Goal: Download file/media

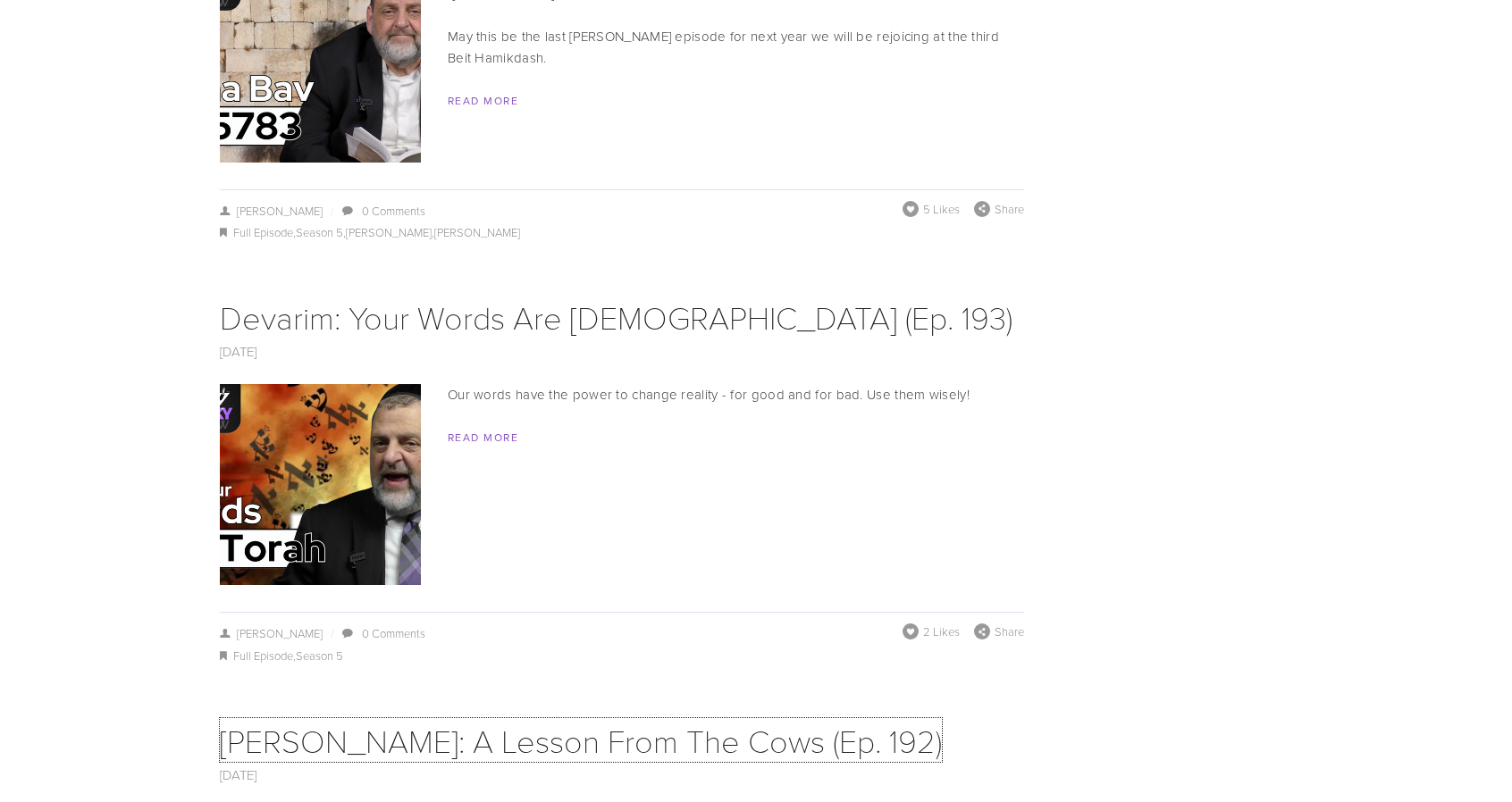
scroll to position [6688, 0]
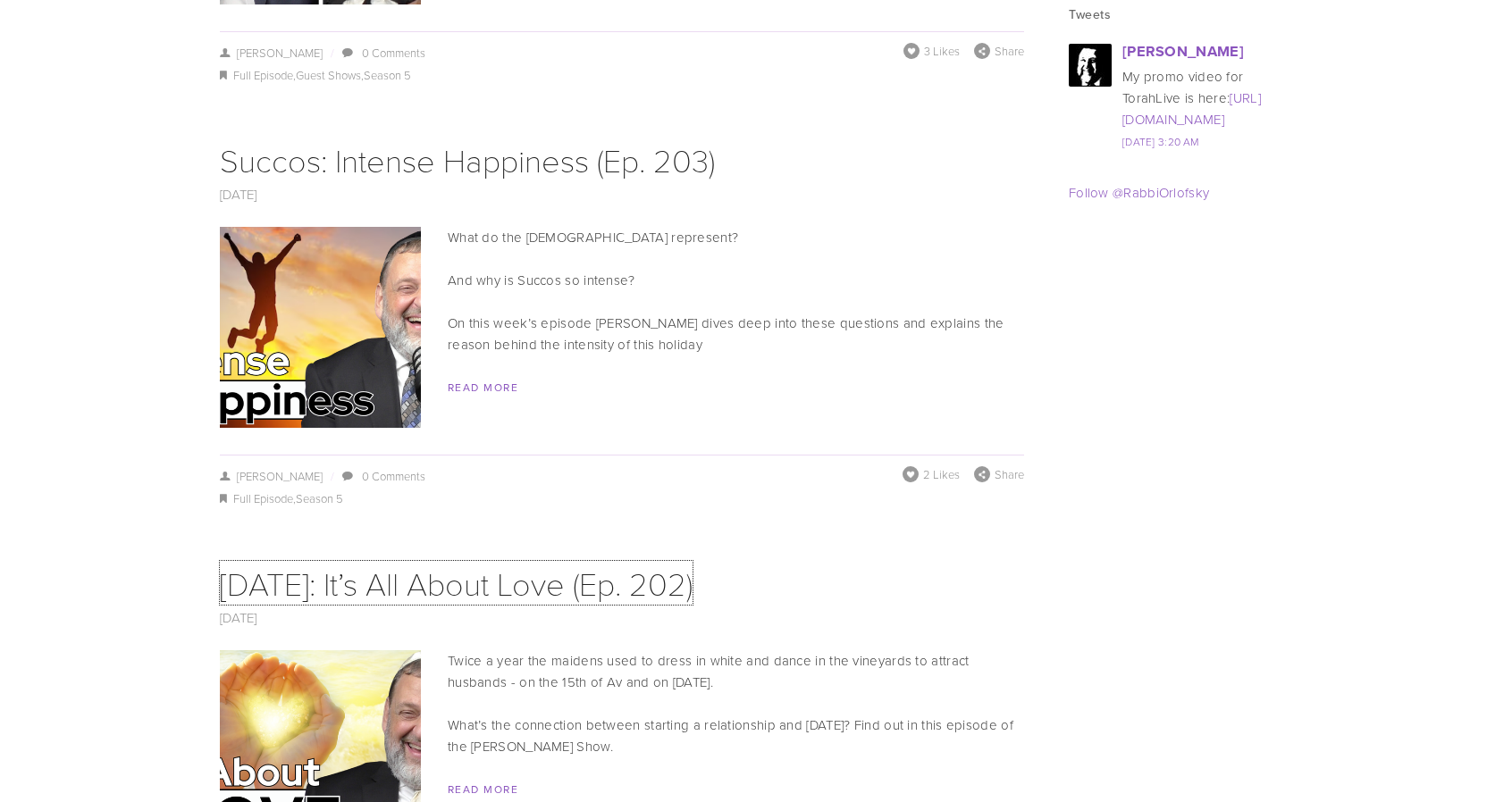
scroll to position [2558, 0]
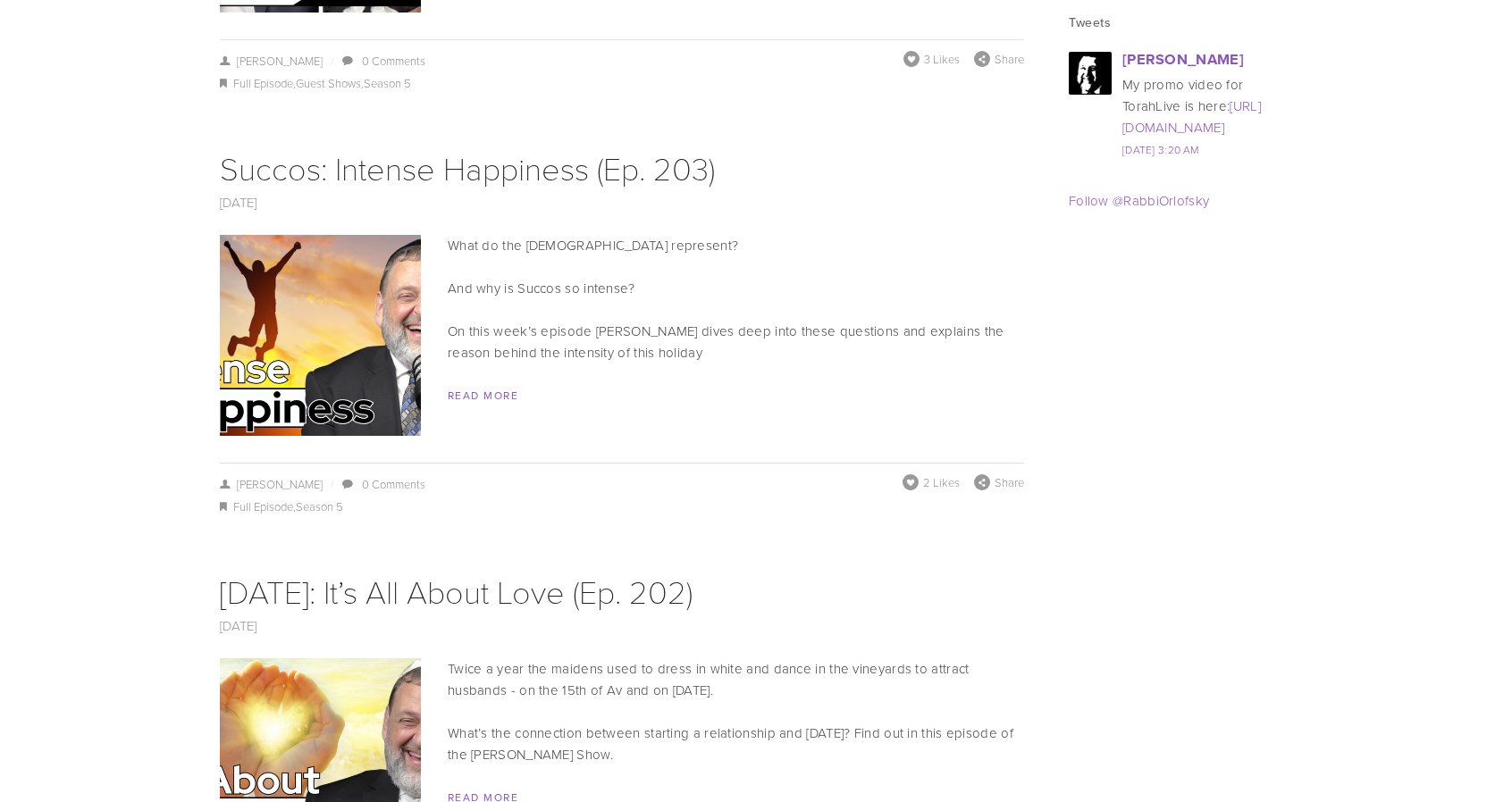
click at [918, 199] on div "September 27, 2023 Succos: Intense Happiness (Ep. 203) September 27, 2023 / Yis…" at bounding box center [622, 331] width 804 height 375
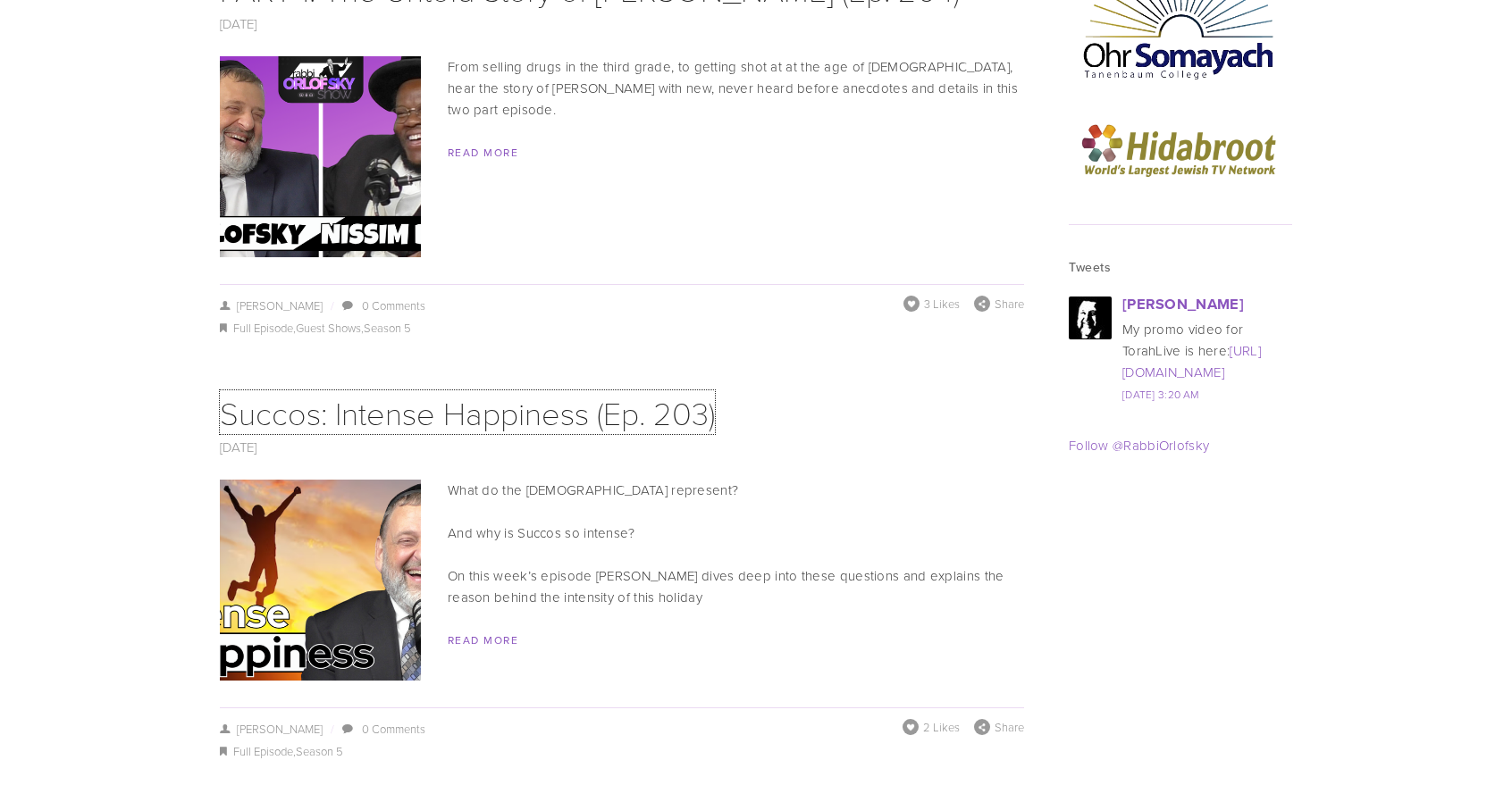
scroll to position [2244, 0]
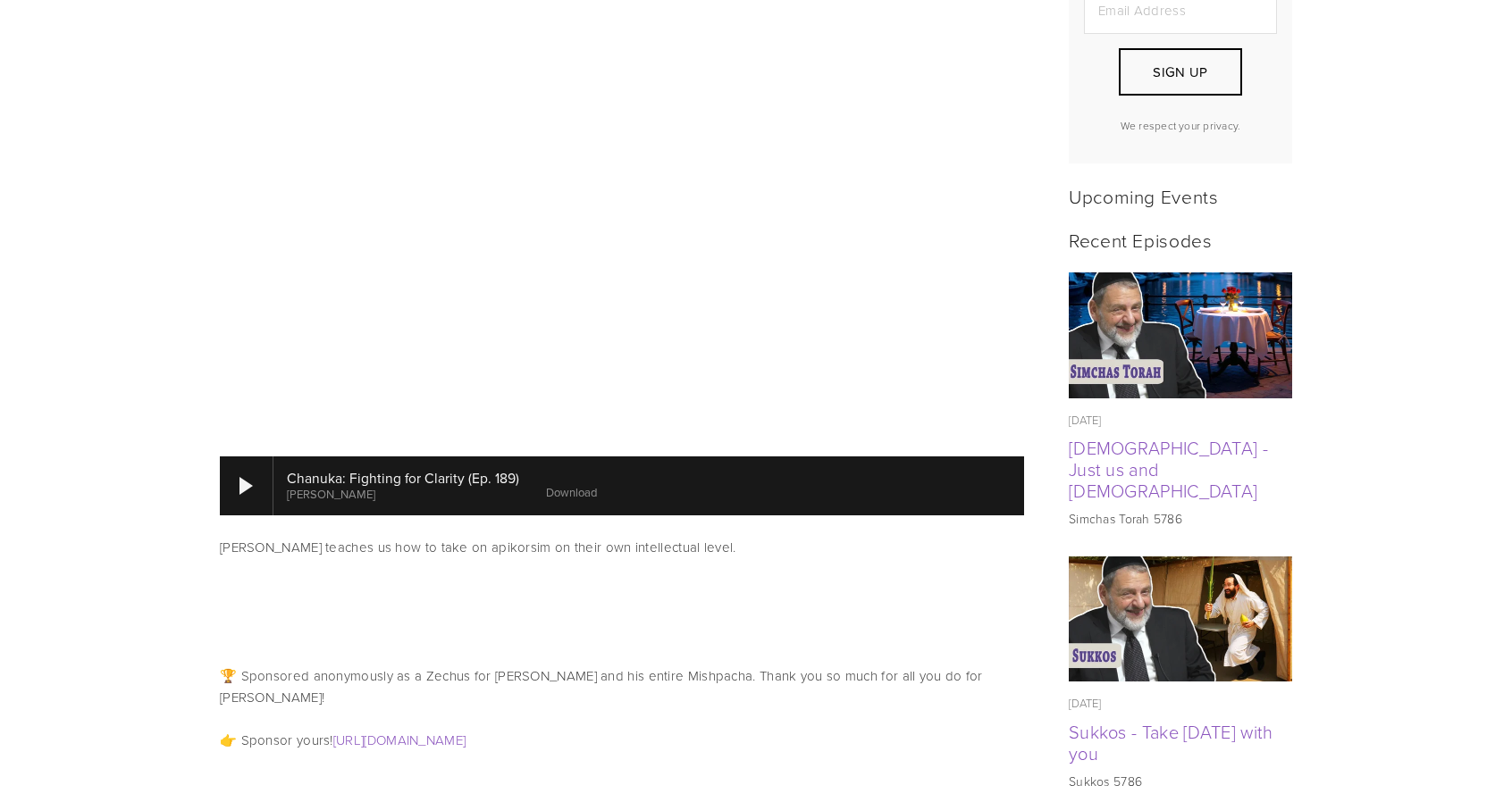
scroll to position [659, 0]
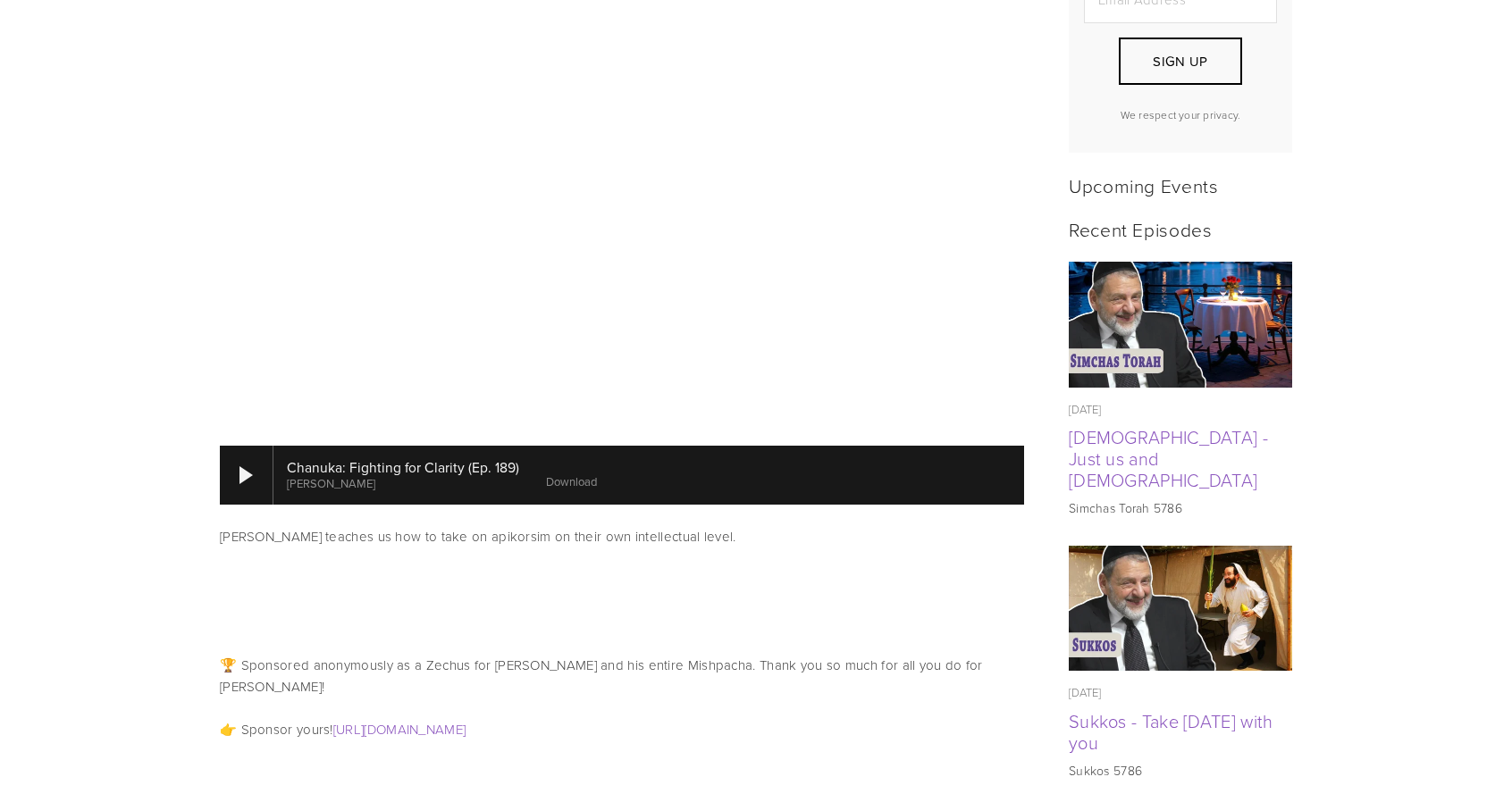
click at [574, 474] on link "Download" at bounding box center [572, 482] width 51 height 16
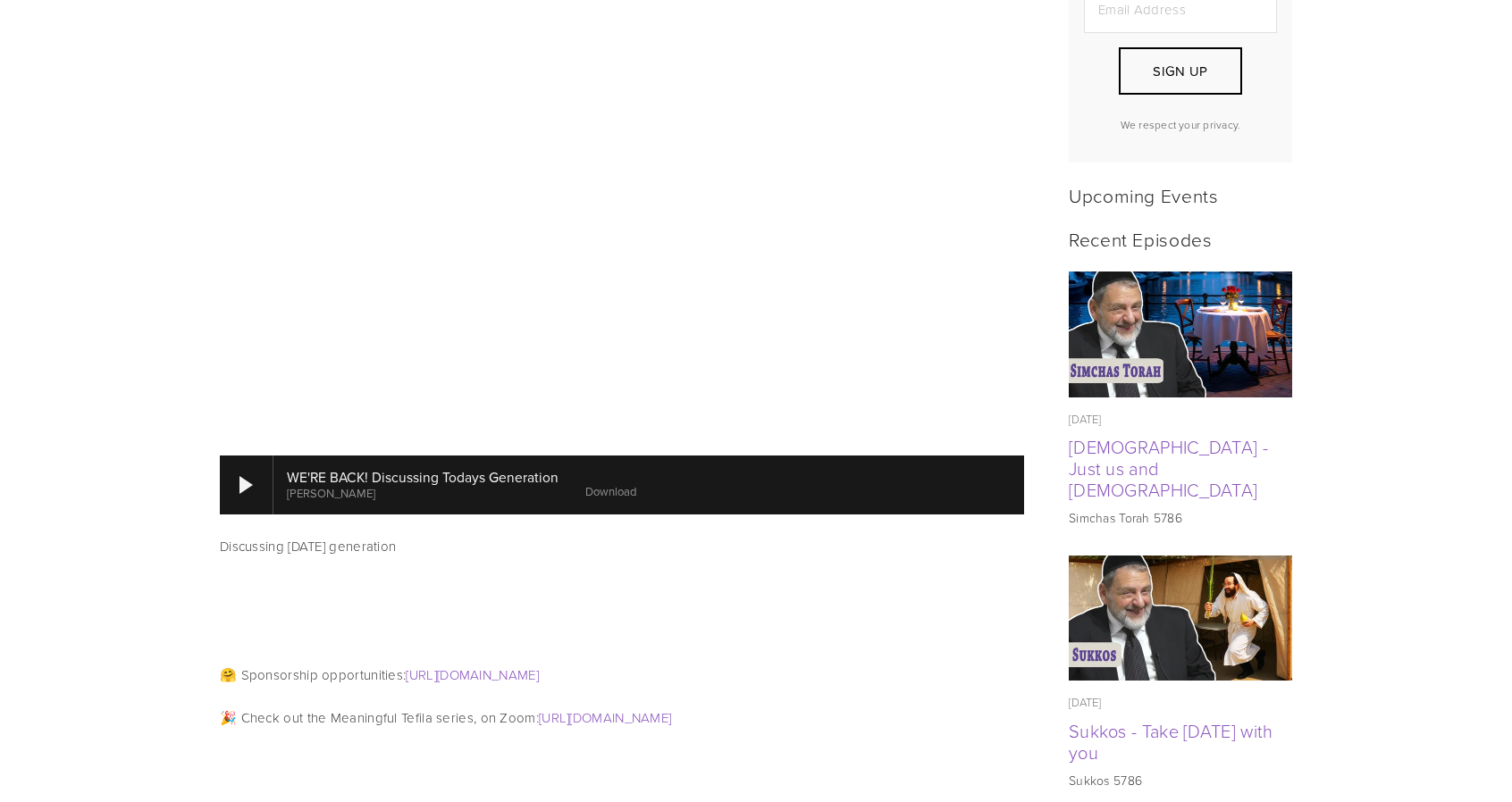
scroll to position [652, 0]
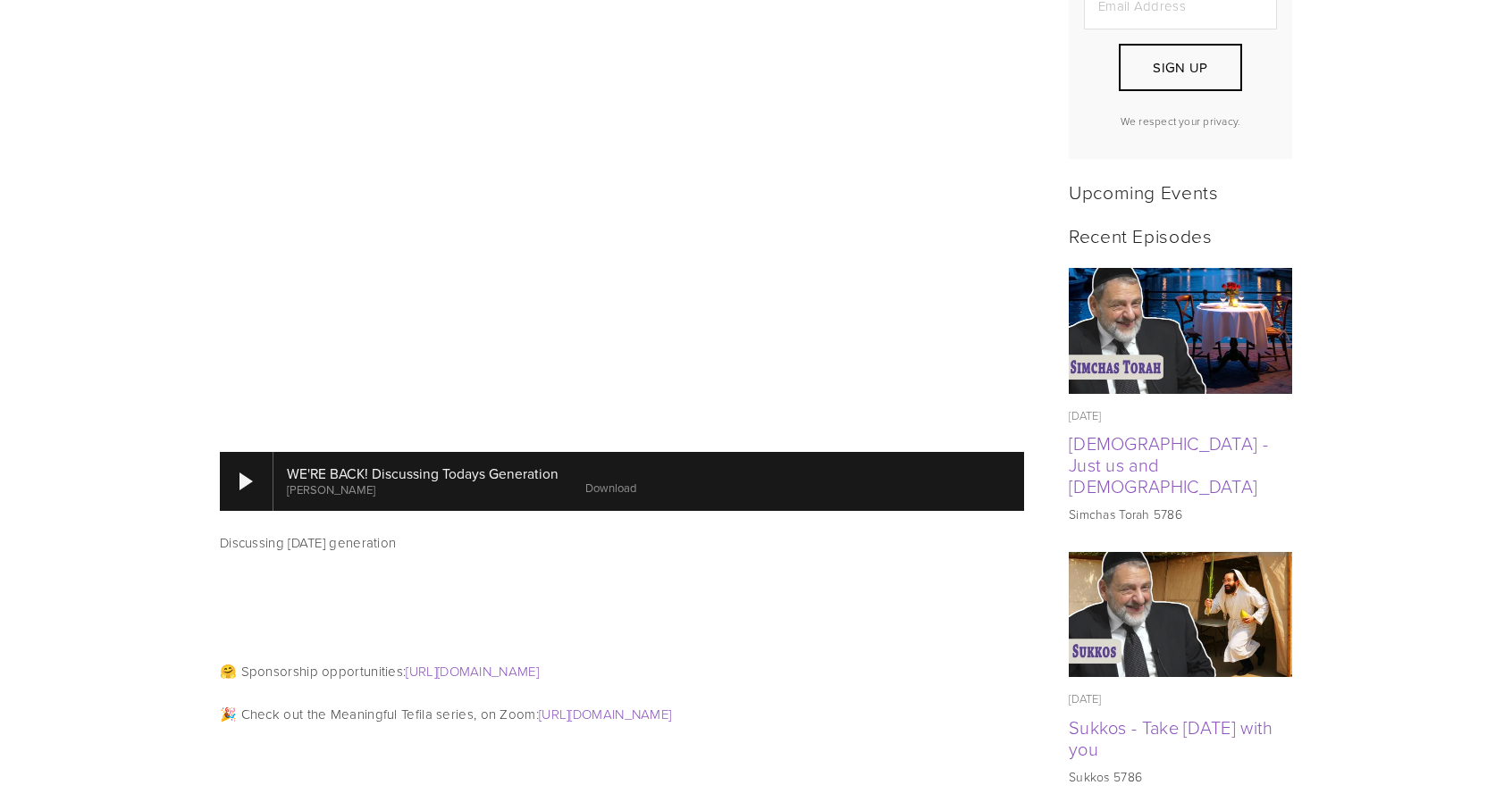
click at [613, 480] on link "Download" at bounding box center [611, 488] width 51 height 16
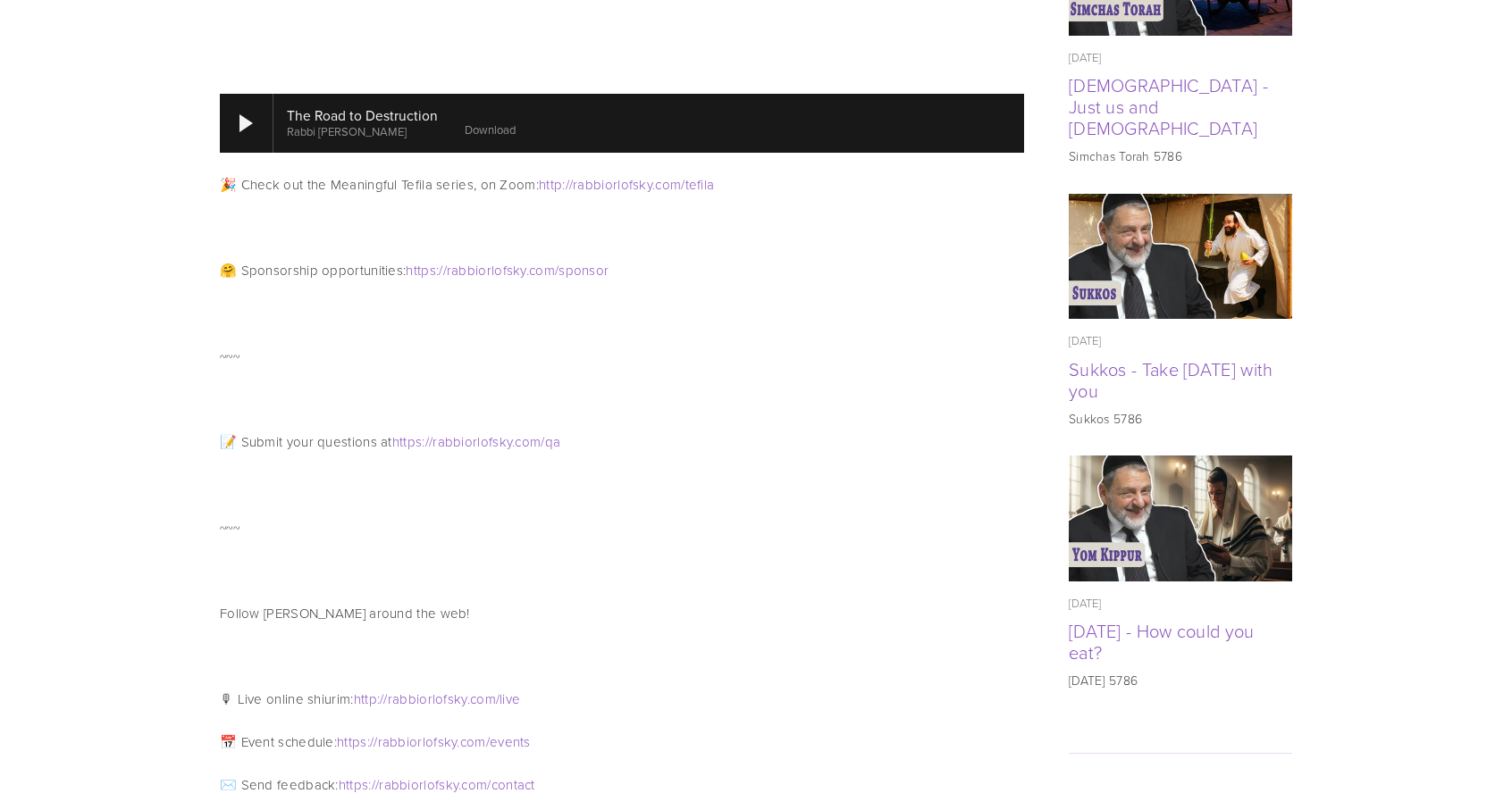
scroll to position [1010, 0]
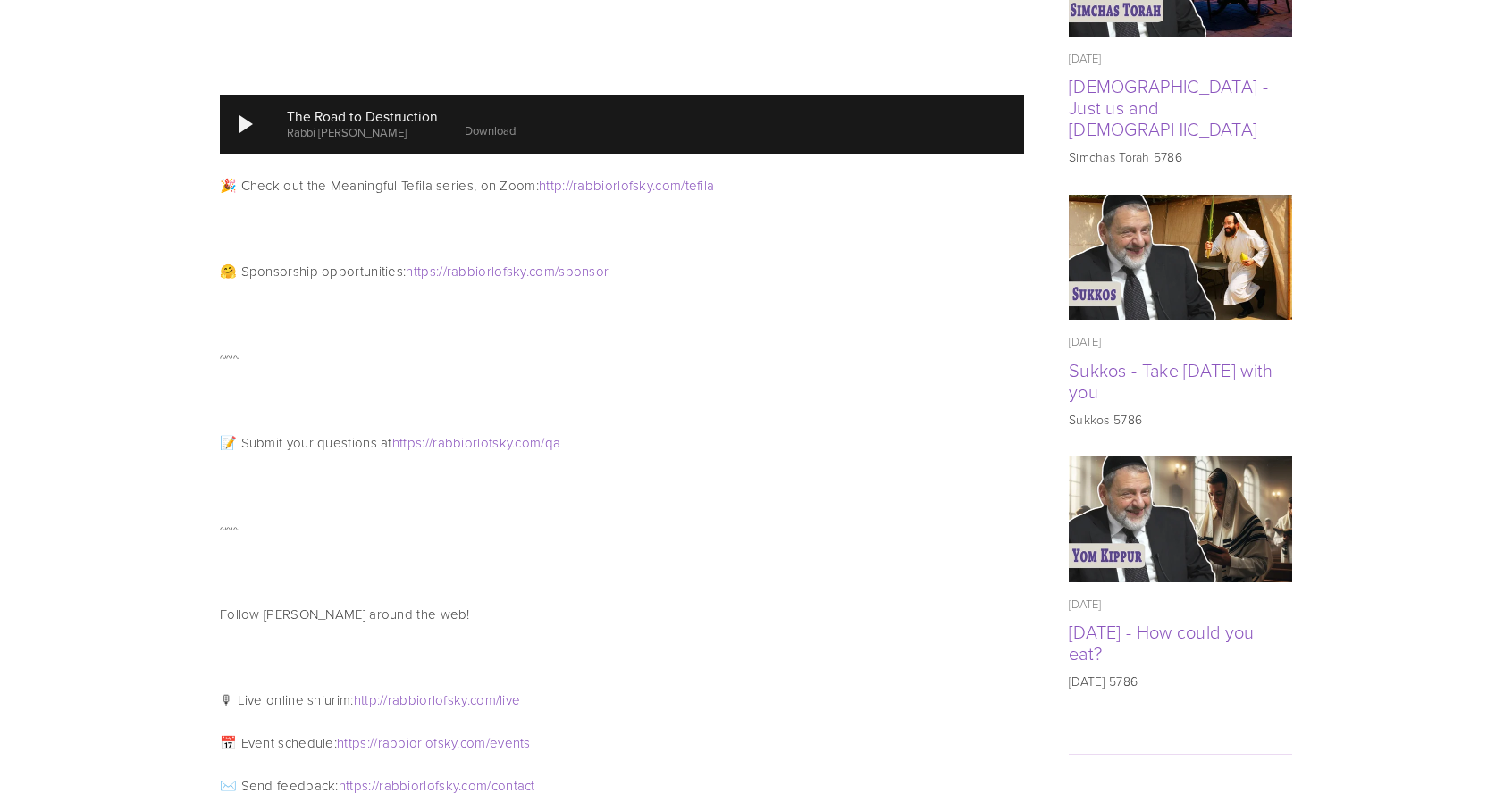
click at [485, 122] on link "Download" at bounding box center [490, 131] width 51 height 16
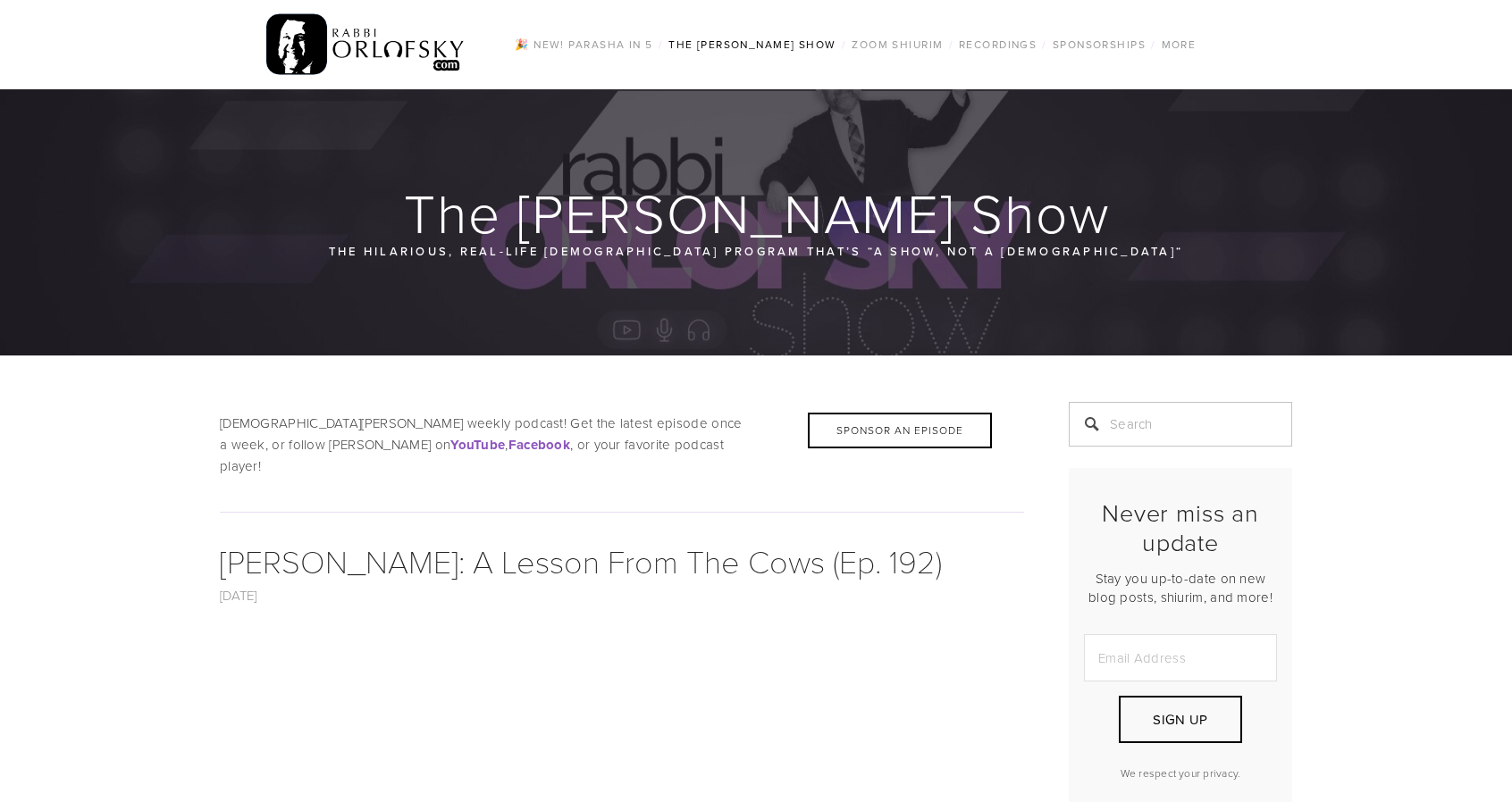
scroll to position [983, 0]
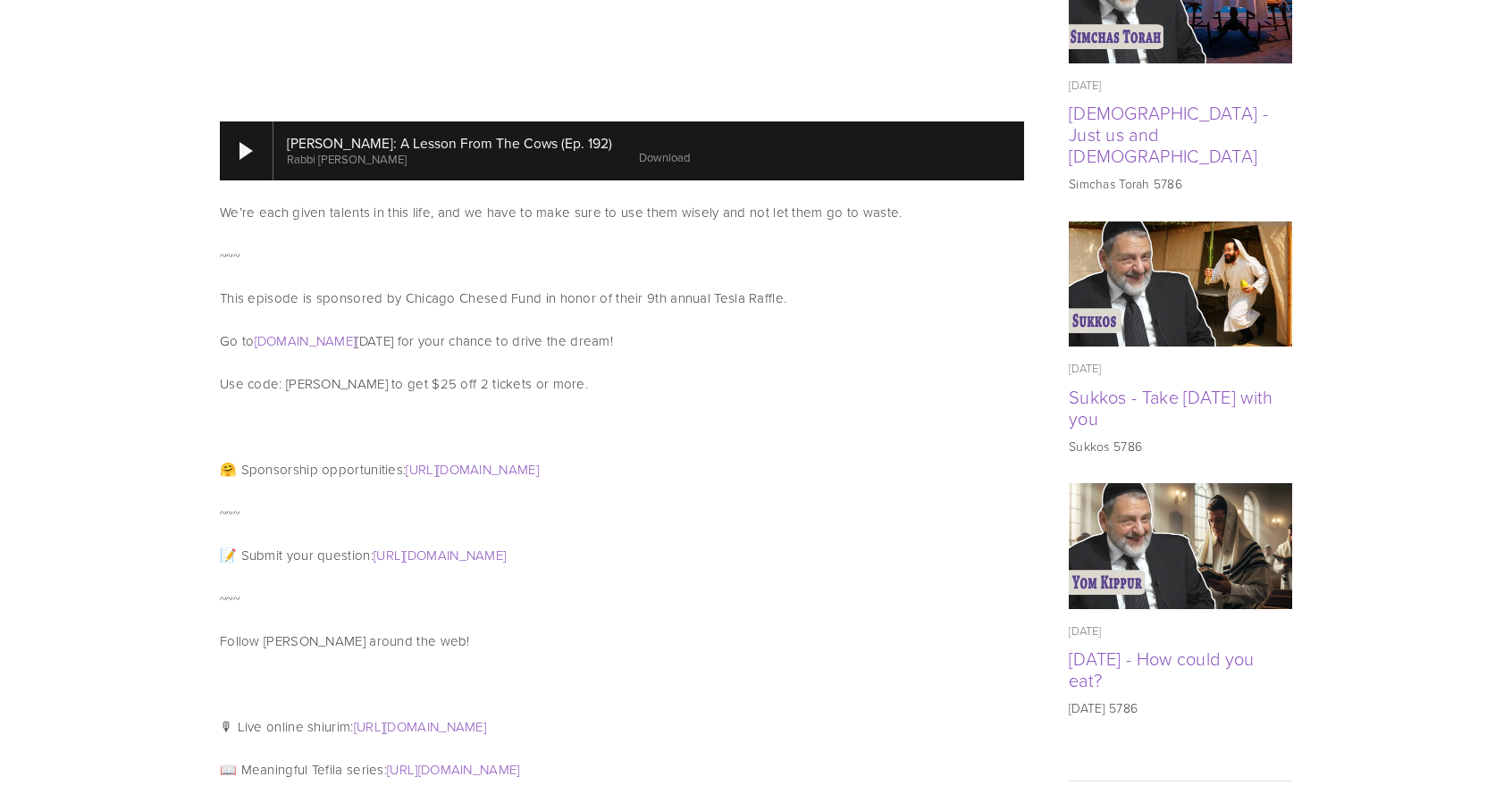
click at [639, 149] on link "Download" at bounding box center [664, 157] width 51 height 16
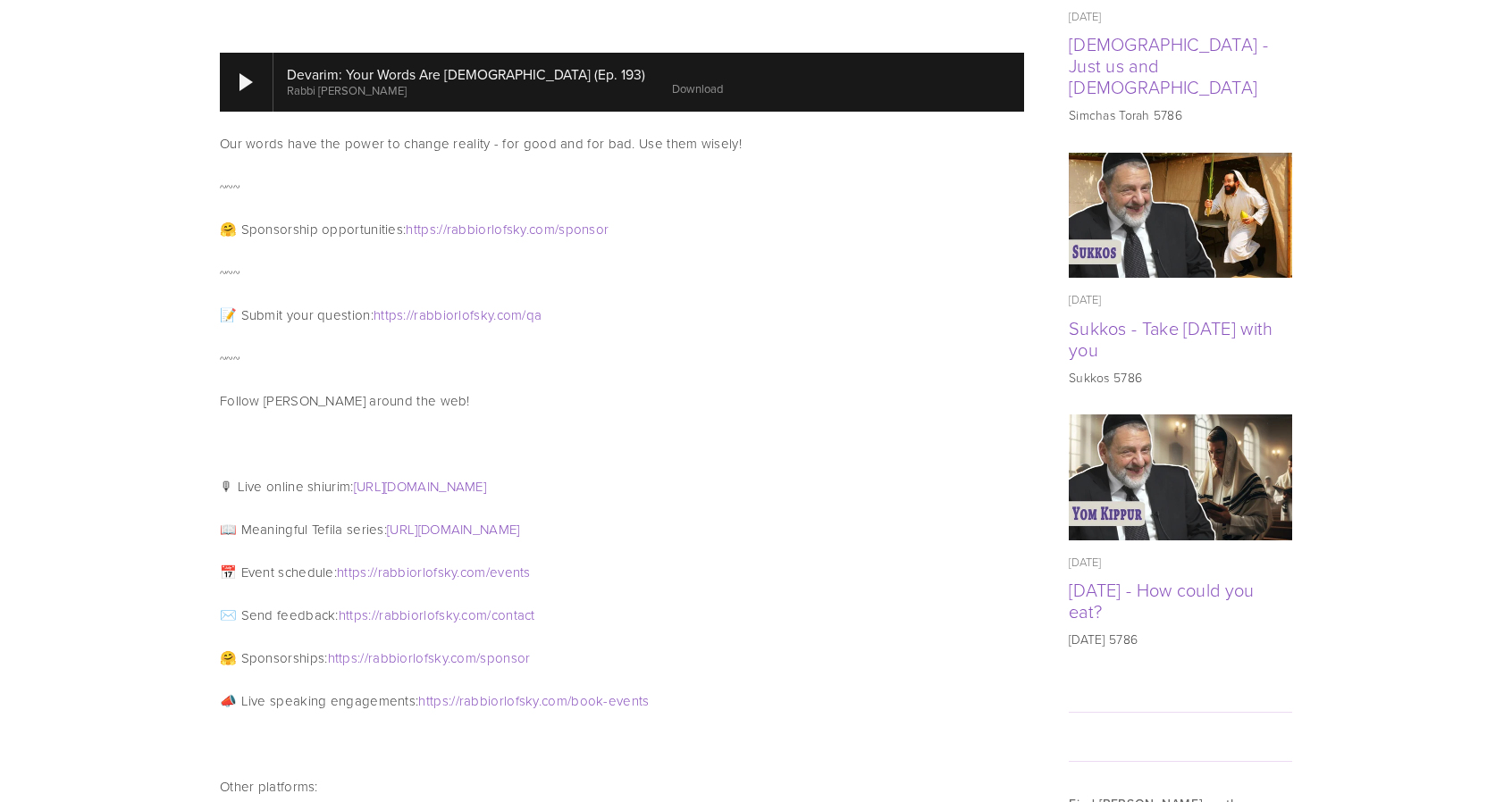
scroll to position [1051, 0]
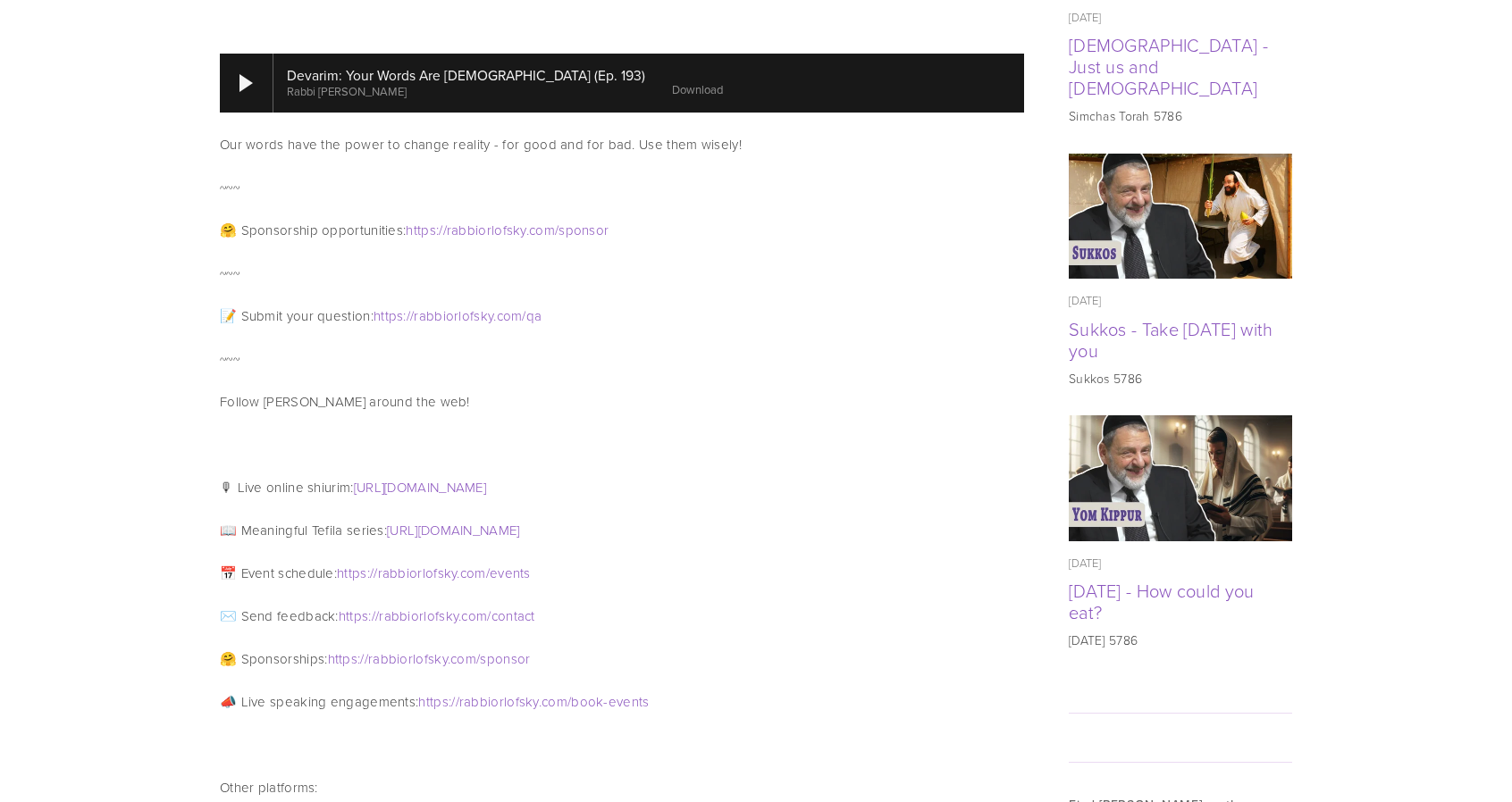
click at [672, 82] on link "Download" at bounding box center [697, 90] width 51 height 16
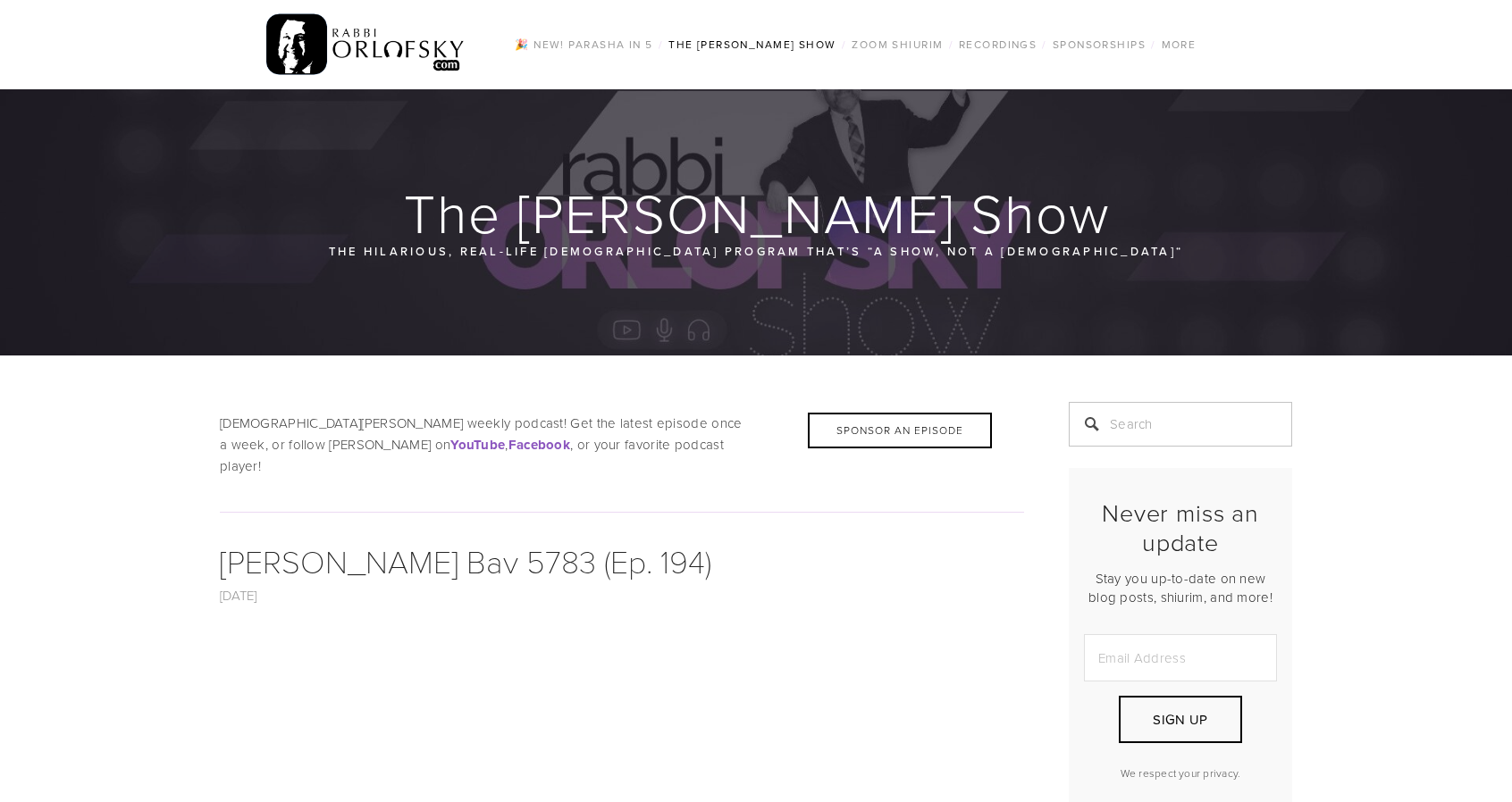
scroll to position [1057, 0]
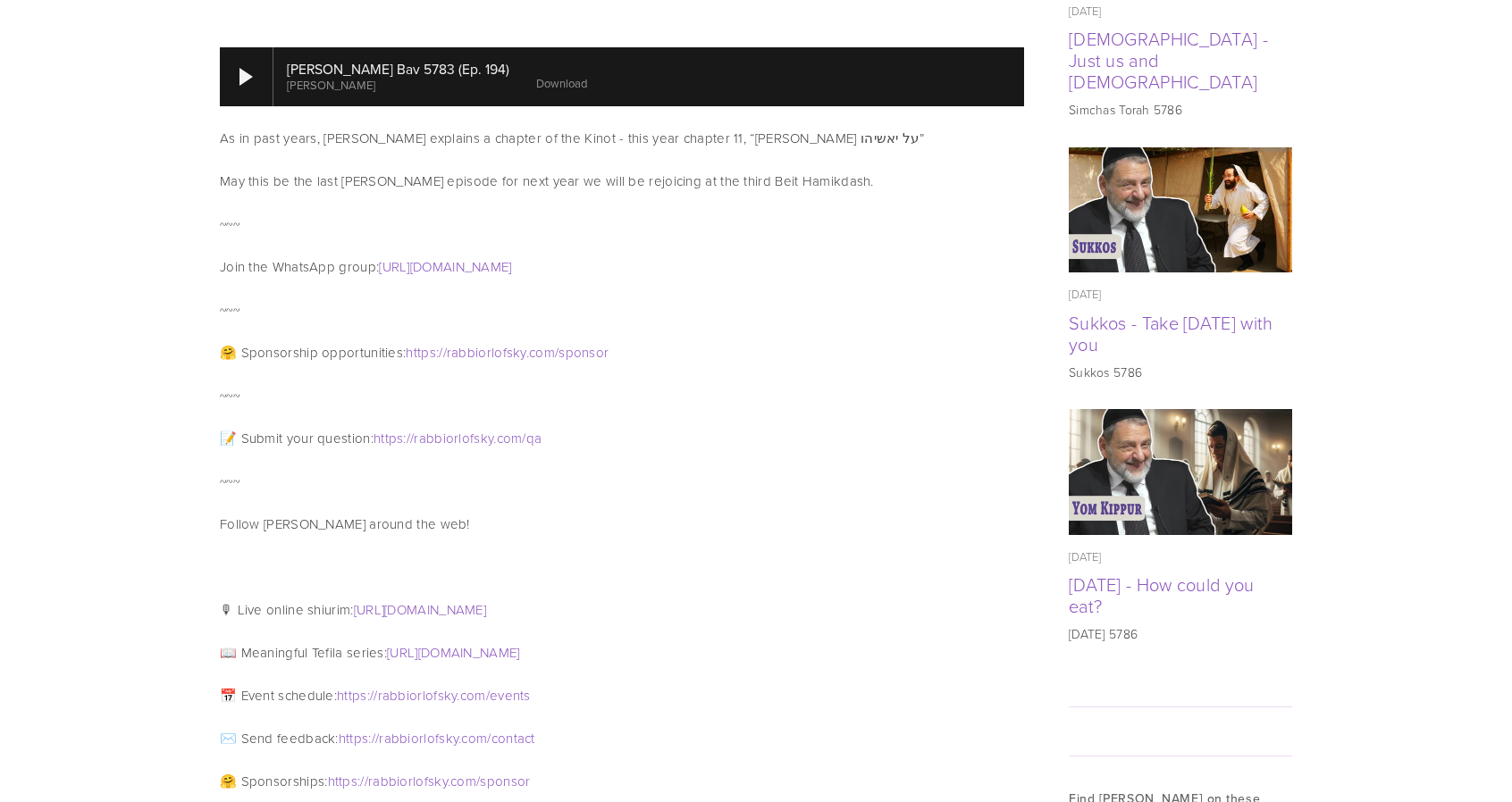
click at [536, 75] on link "Download" at bounding box center [562, 83] width 51 height 16
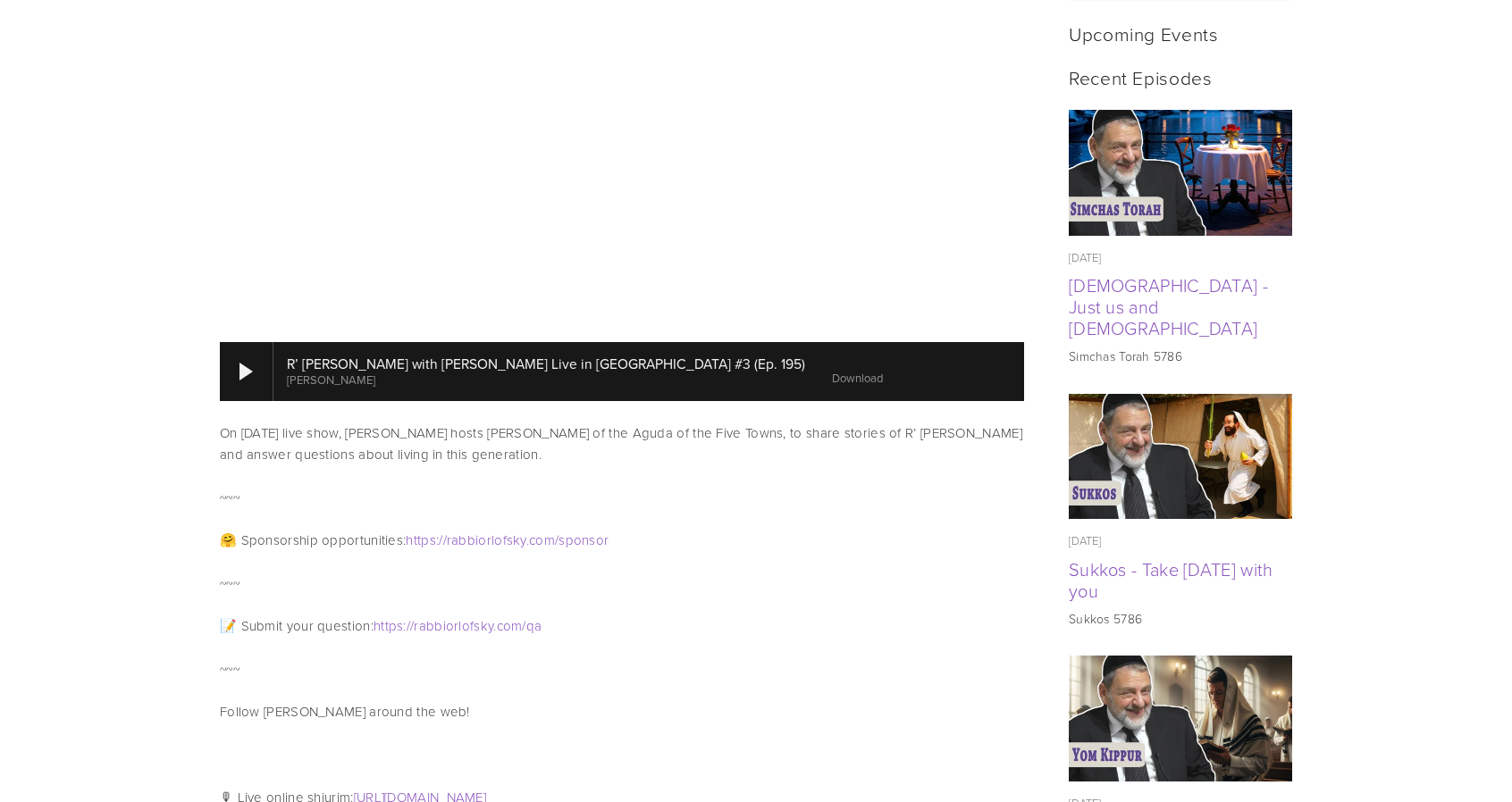
scroll to position [811, 0]
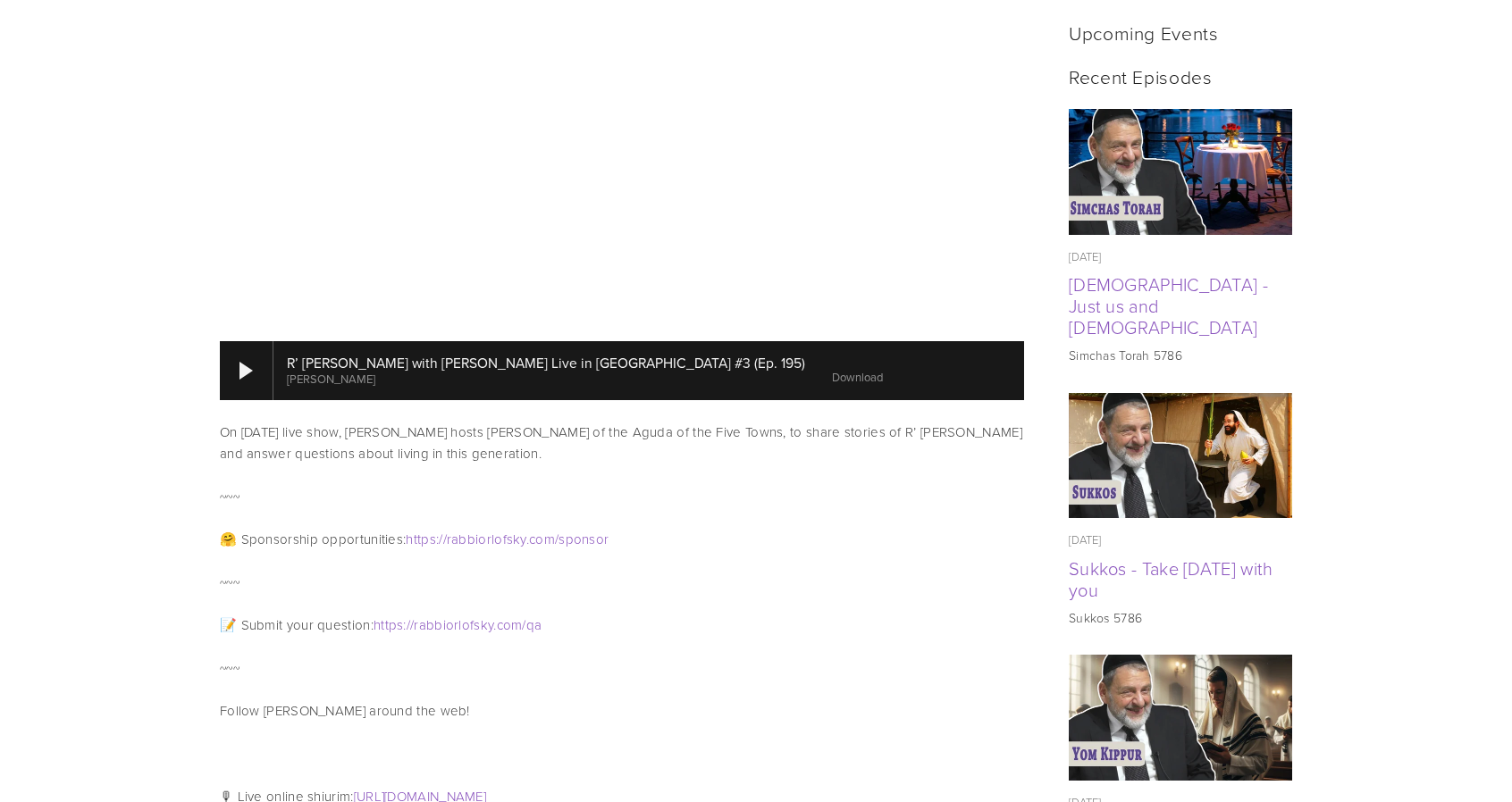
click at [832, 369] on link "Download" at bounding box center [858, 377] width 51 height 16
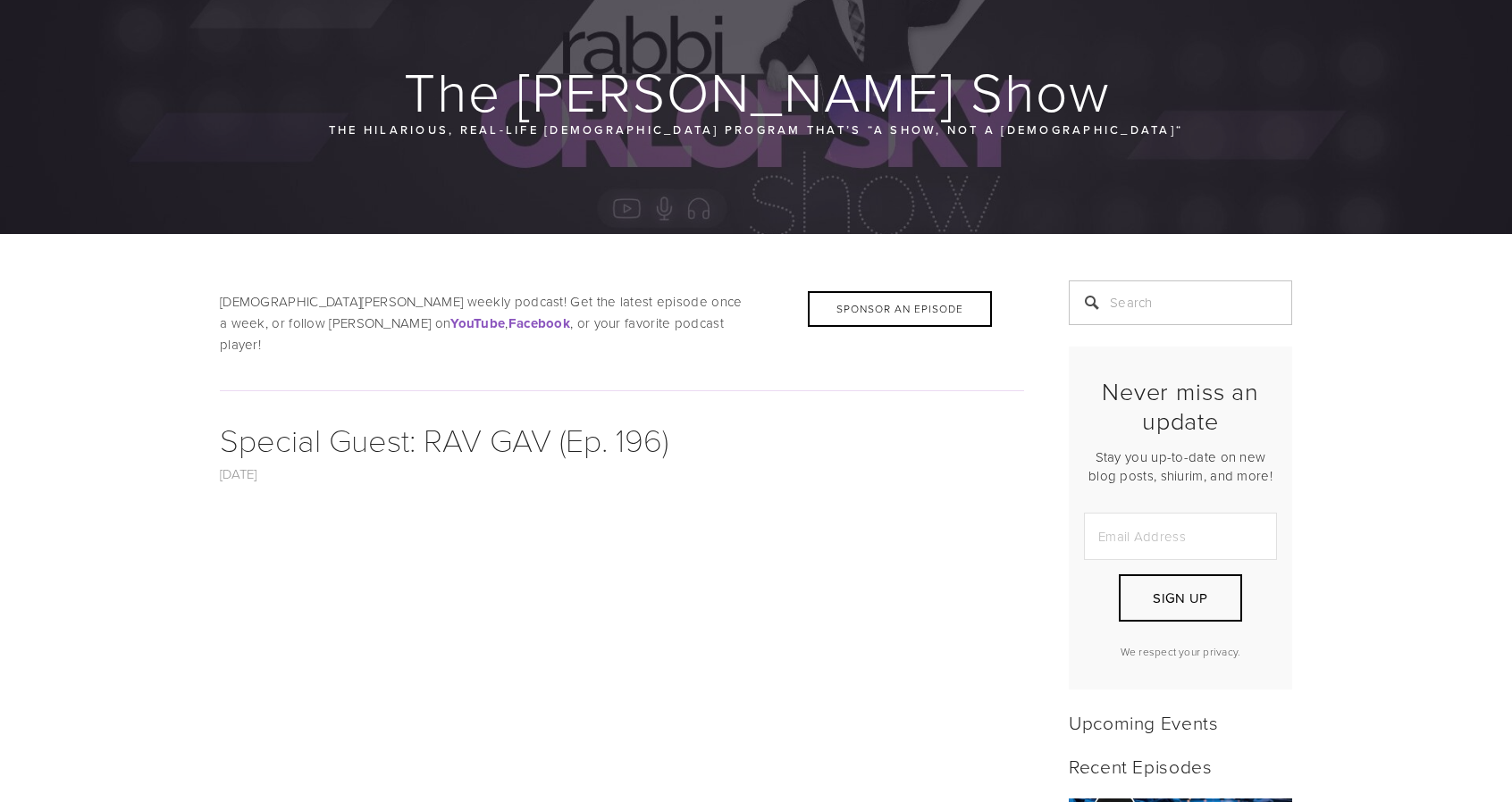
scroll to position [484, 0]
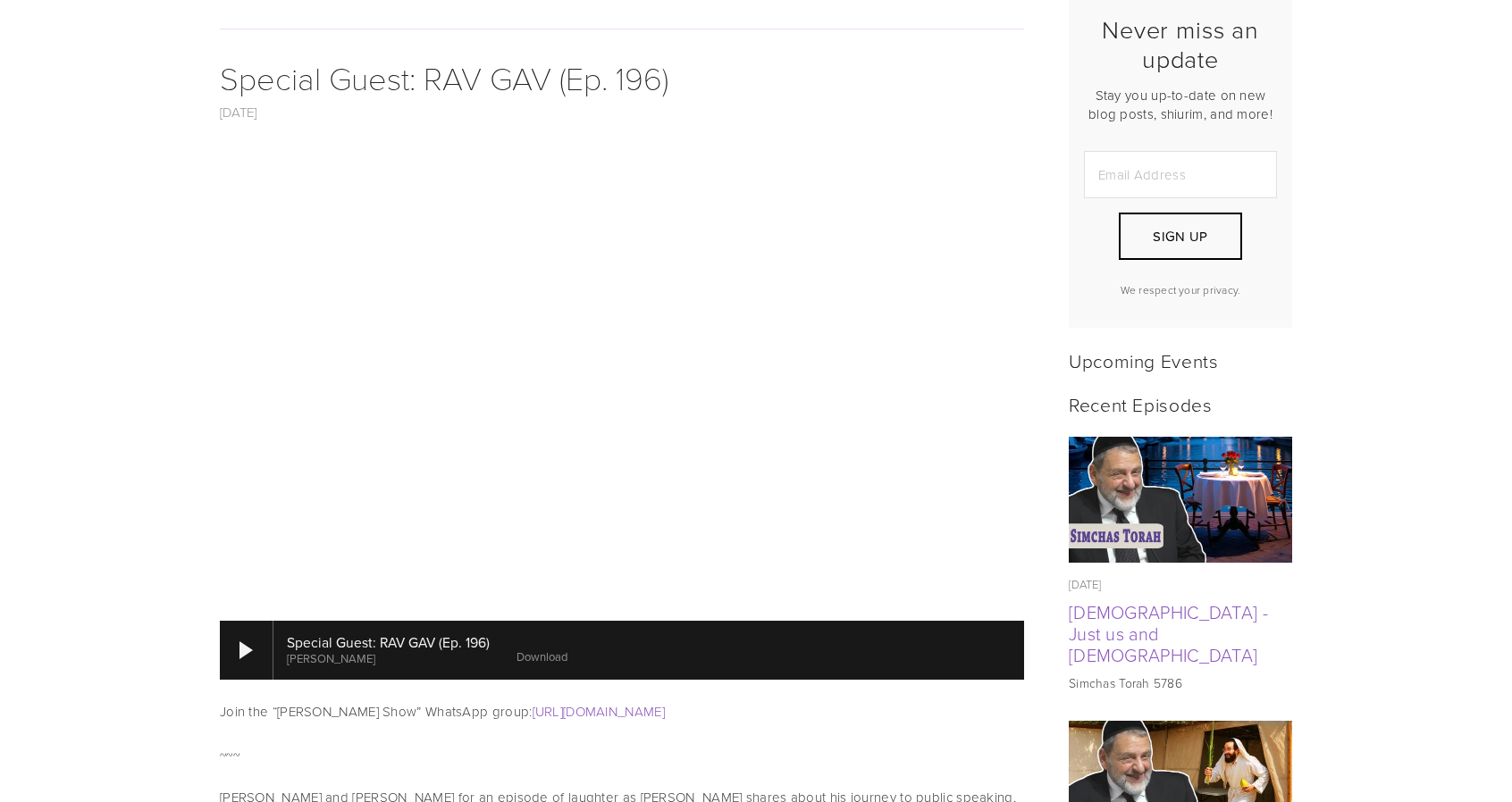
click at [547, 649] on link "Download" at bounding box center [542, 657] width 51 height 16
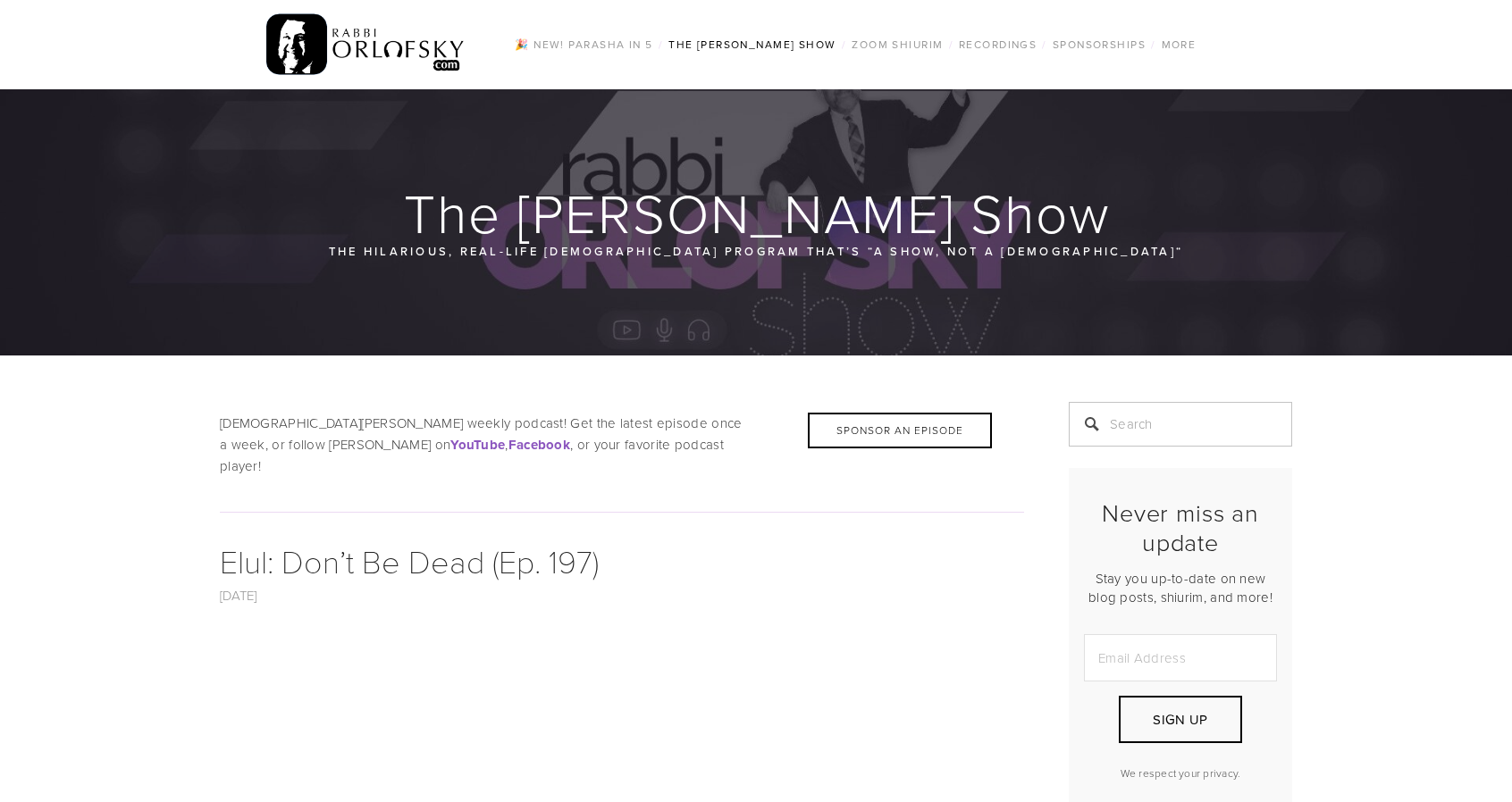
scroll to position [601, 0]
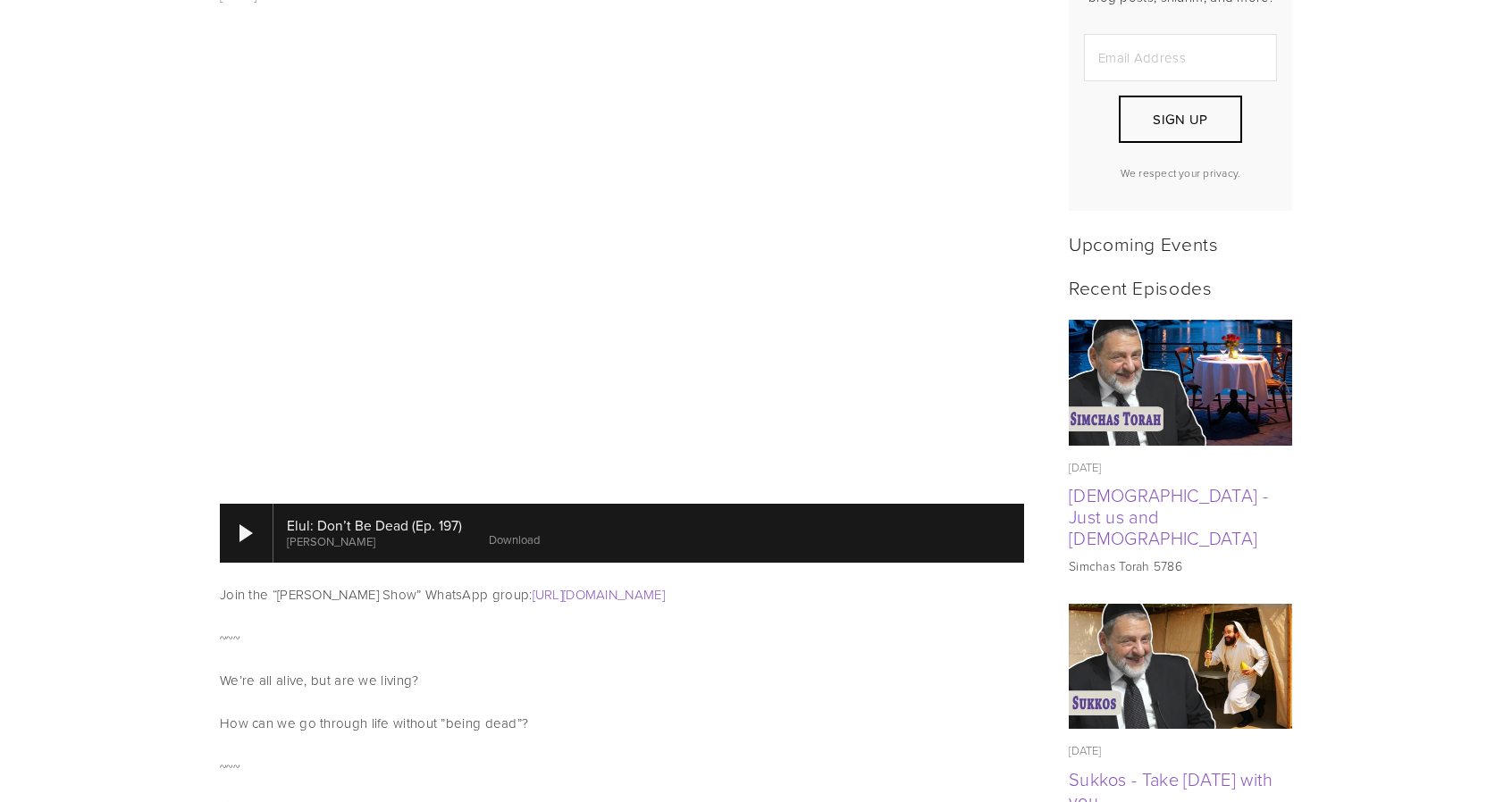
click at [510, 532] on link "Download" at bounding box center [515, 540] width 51 height 16
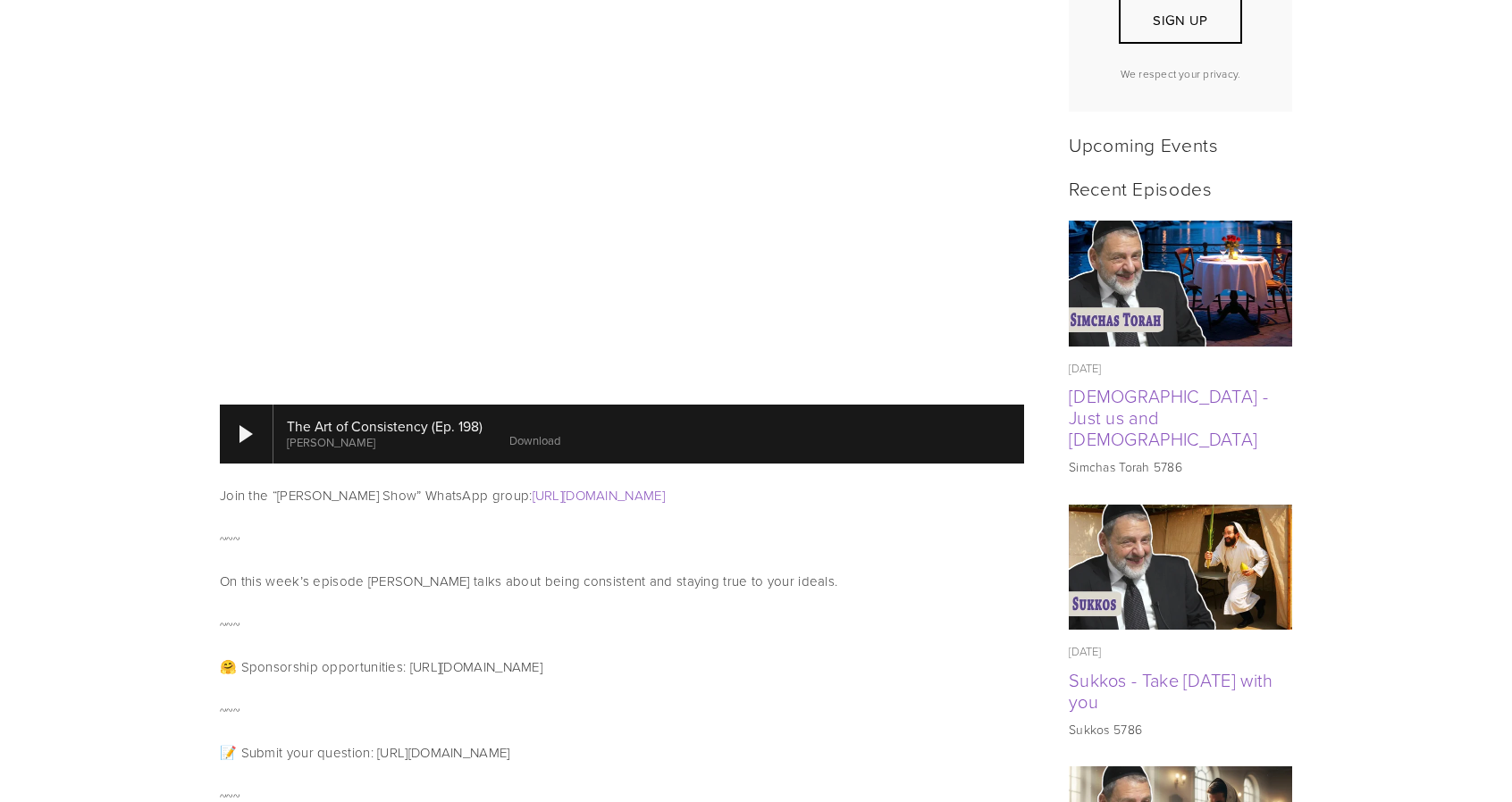
scroll to position [700, 0]
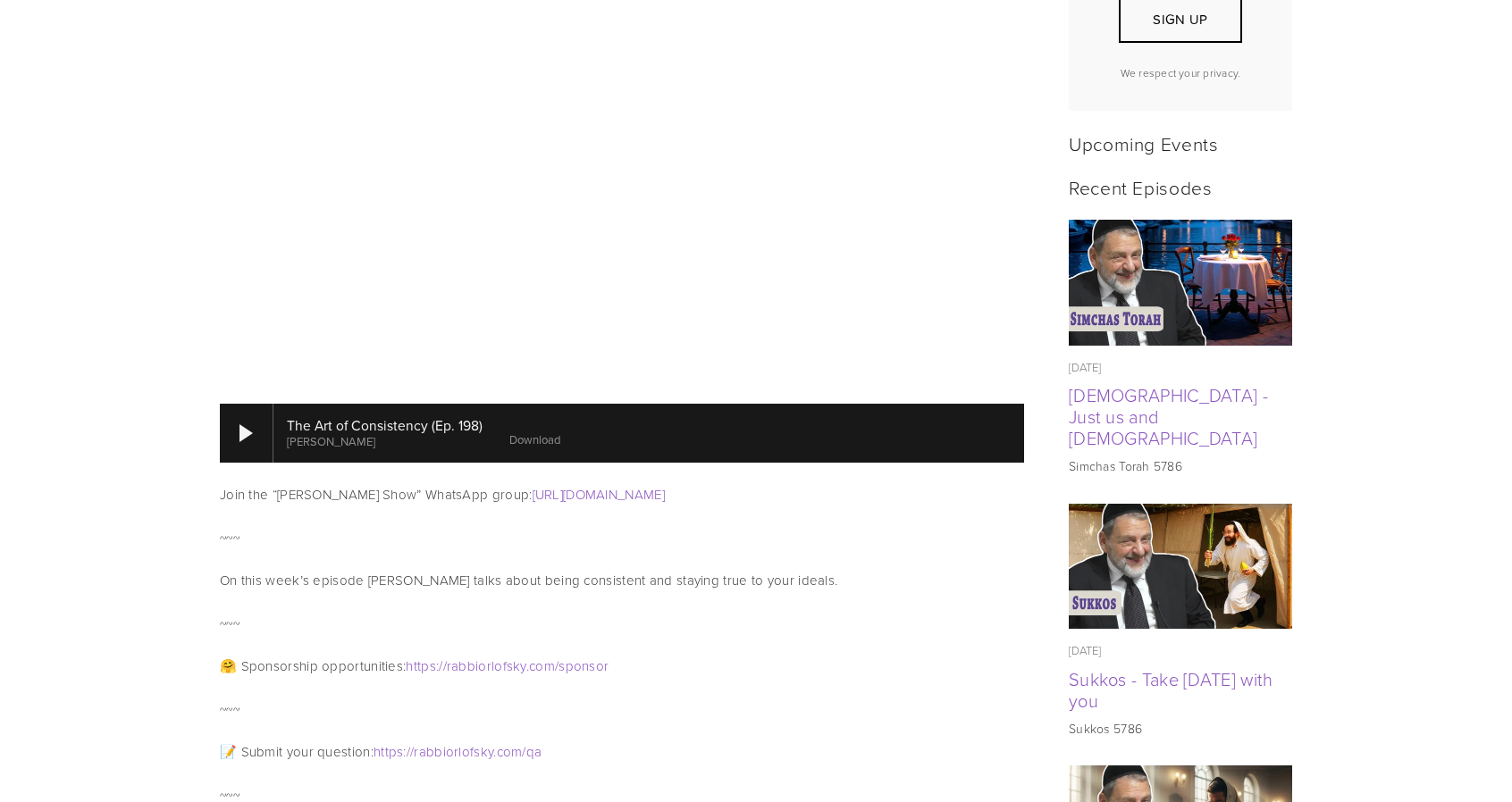
click at [540, 432] on link "Download" at bounding box center [535, 440] width 51 height 16
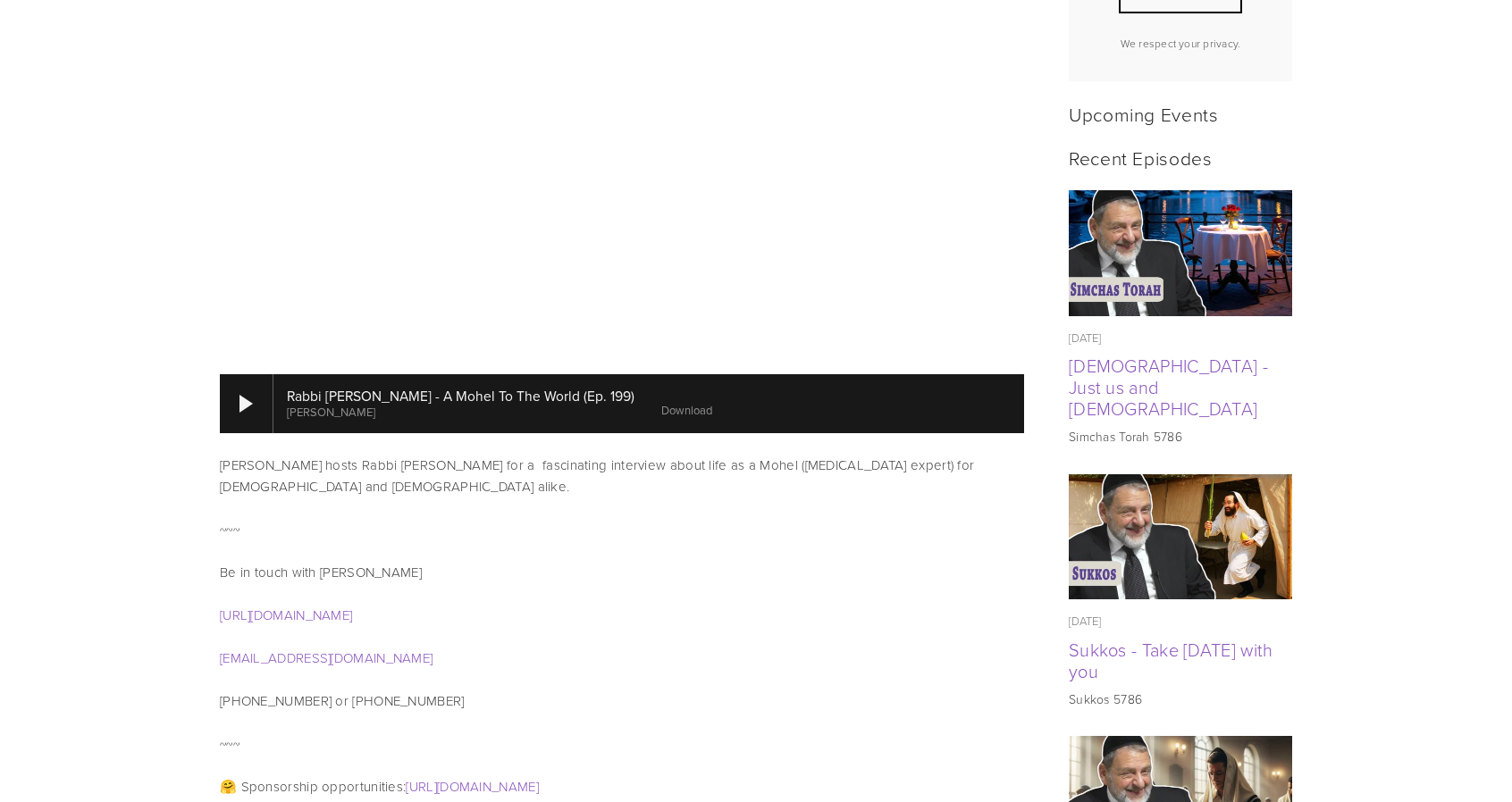
scroll to position [730, 0]
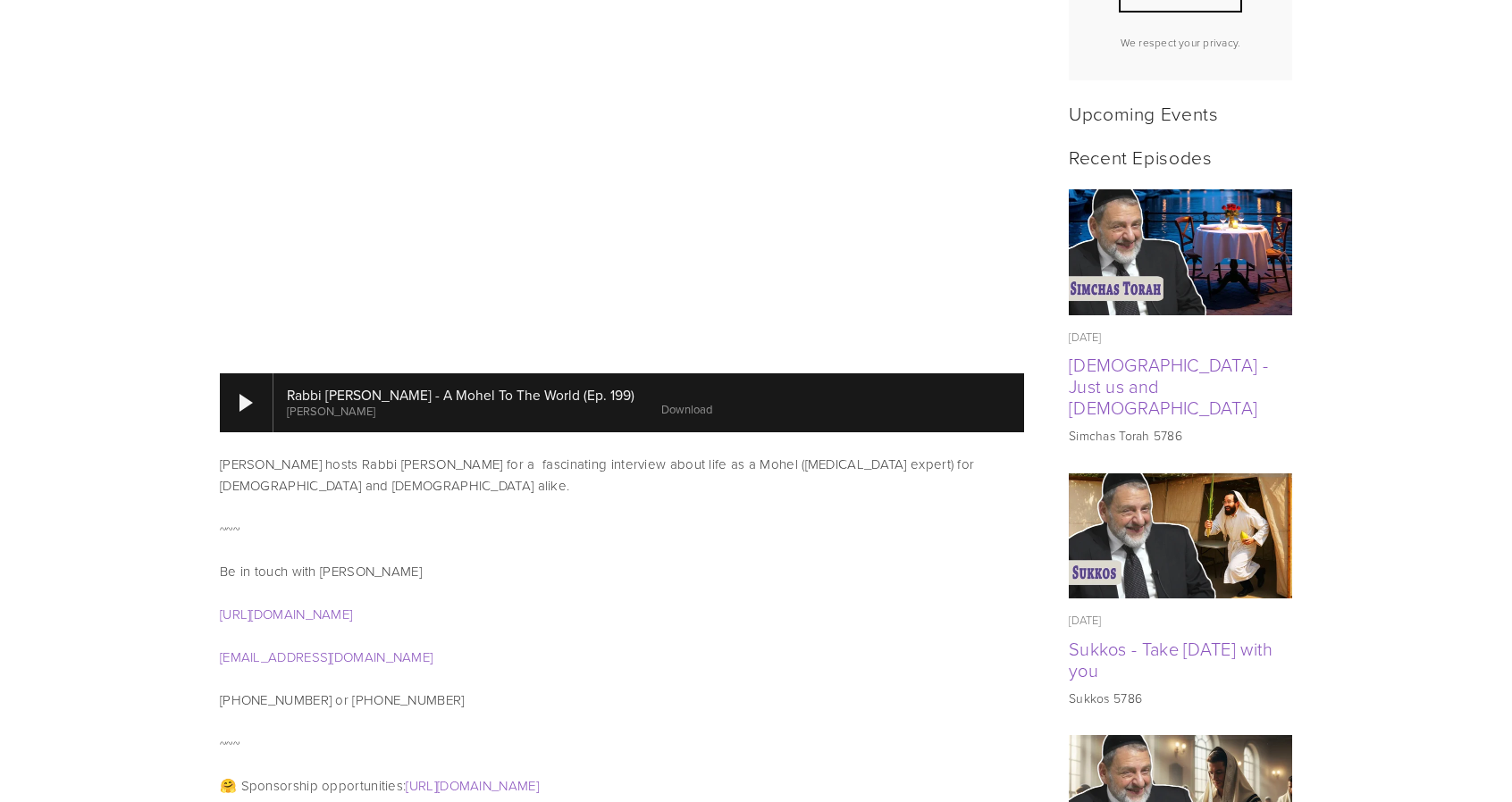
click at [662, 401] on link "Download" at bounding box center [687, 409] width 51 height 16
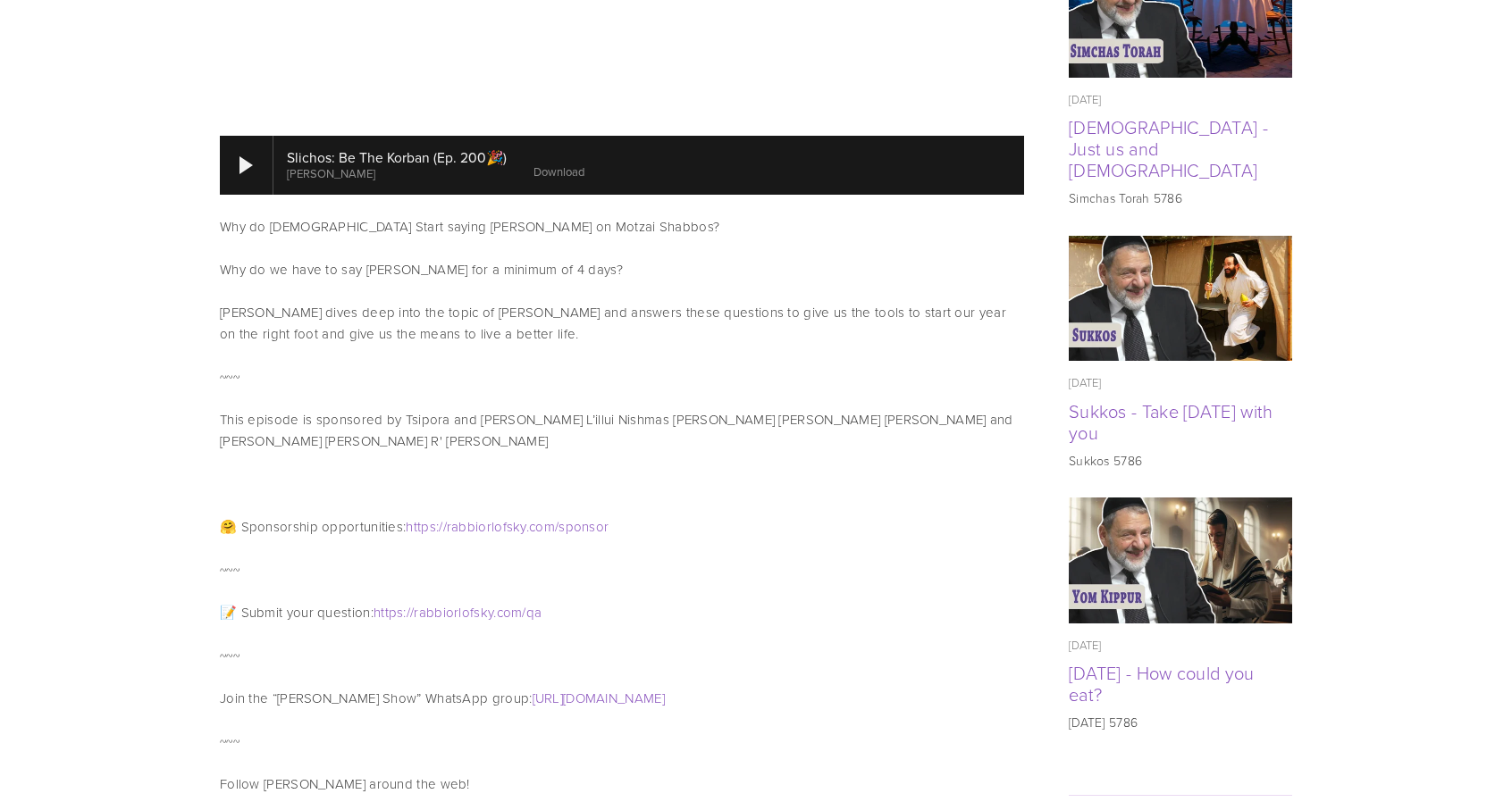
scroll to position [967, 0]
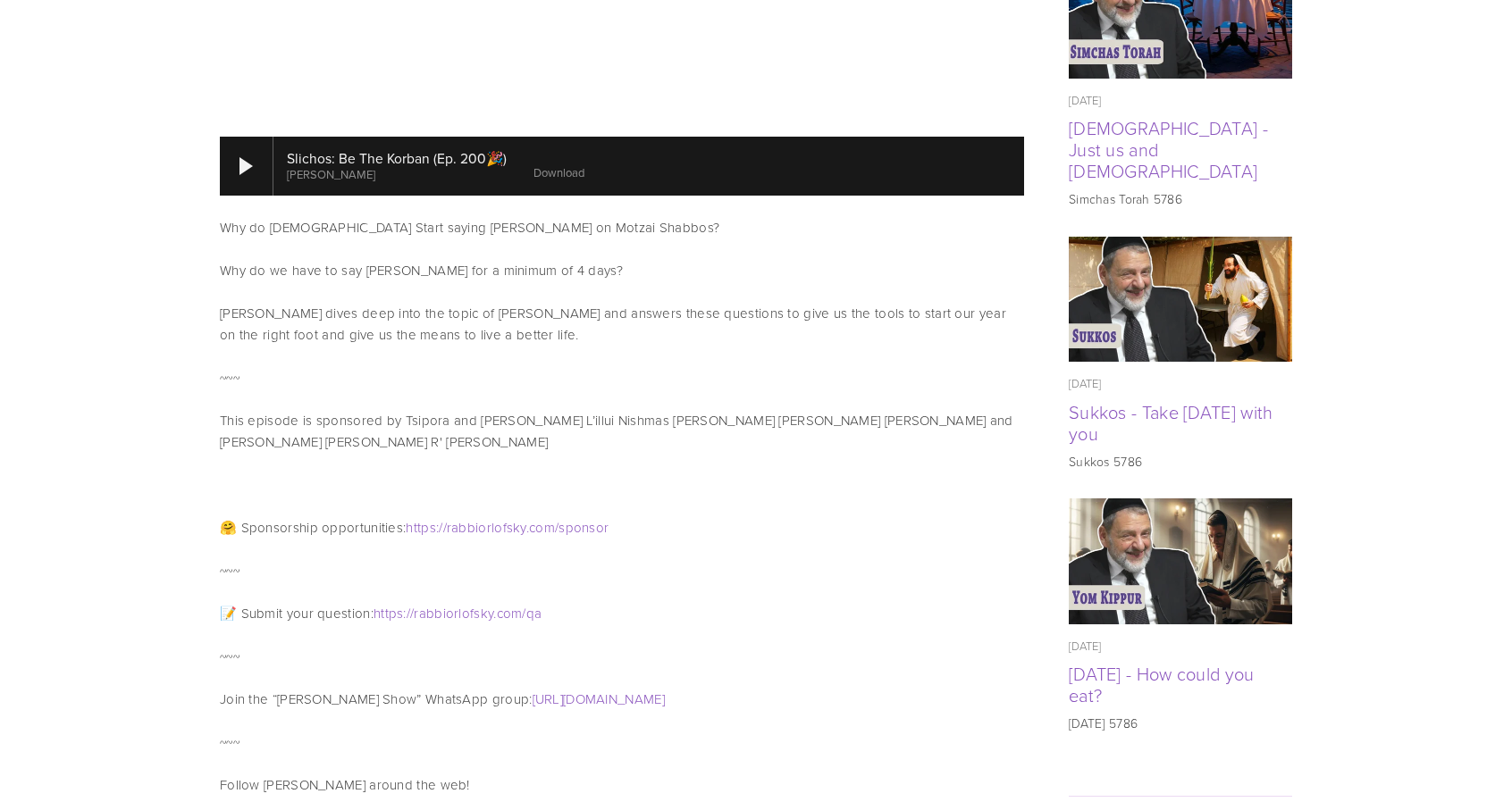
click at [559, 164] on link "Download" at bounding box center [559, 172] width 51 height 16
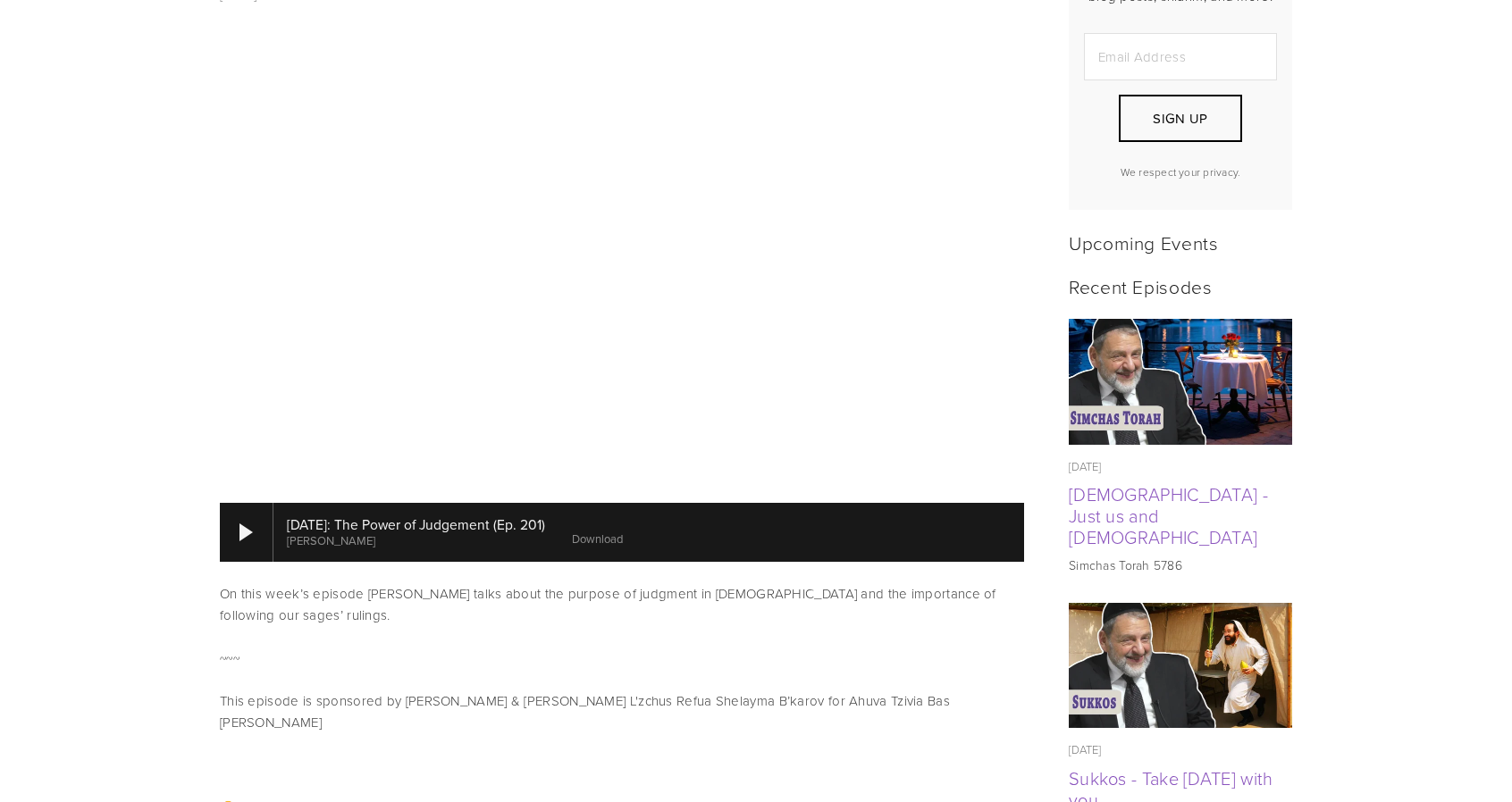
scroll to position [602, 0]
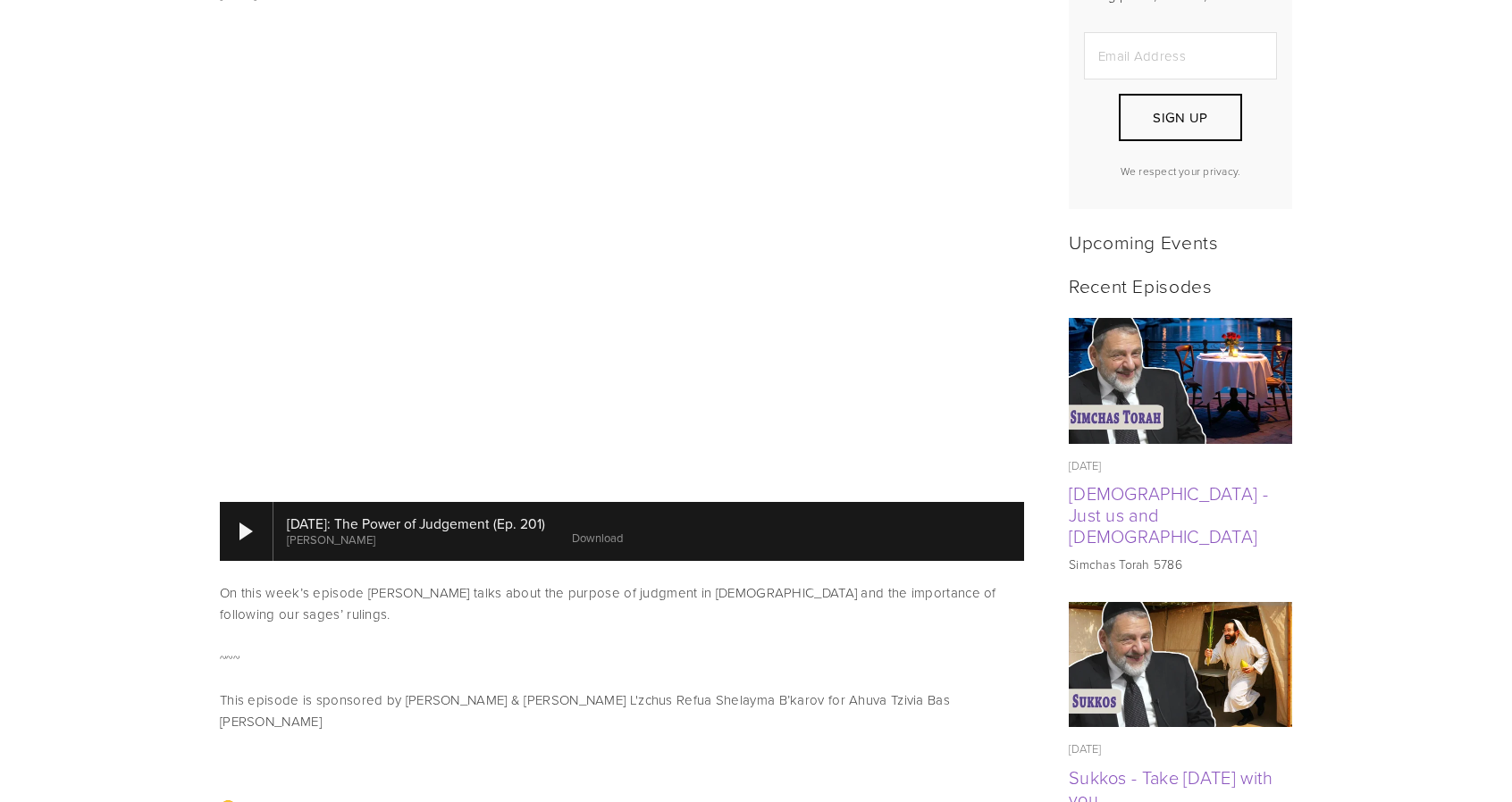
click at [623, 530] on link "Download" at bounding box center [597, 538] width 51 height 16
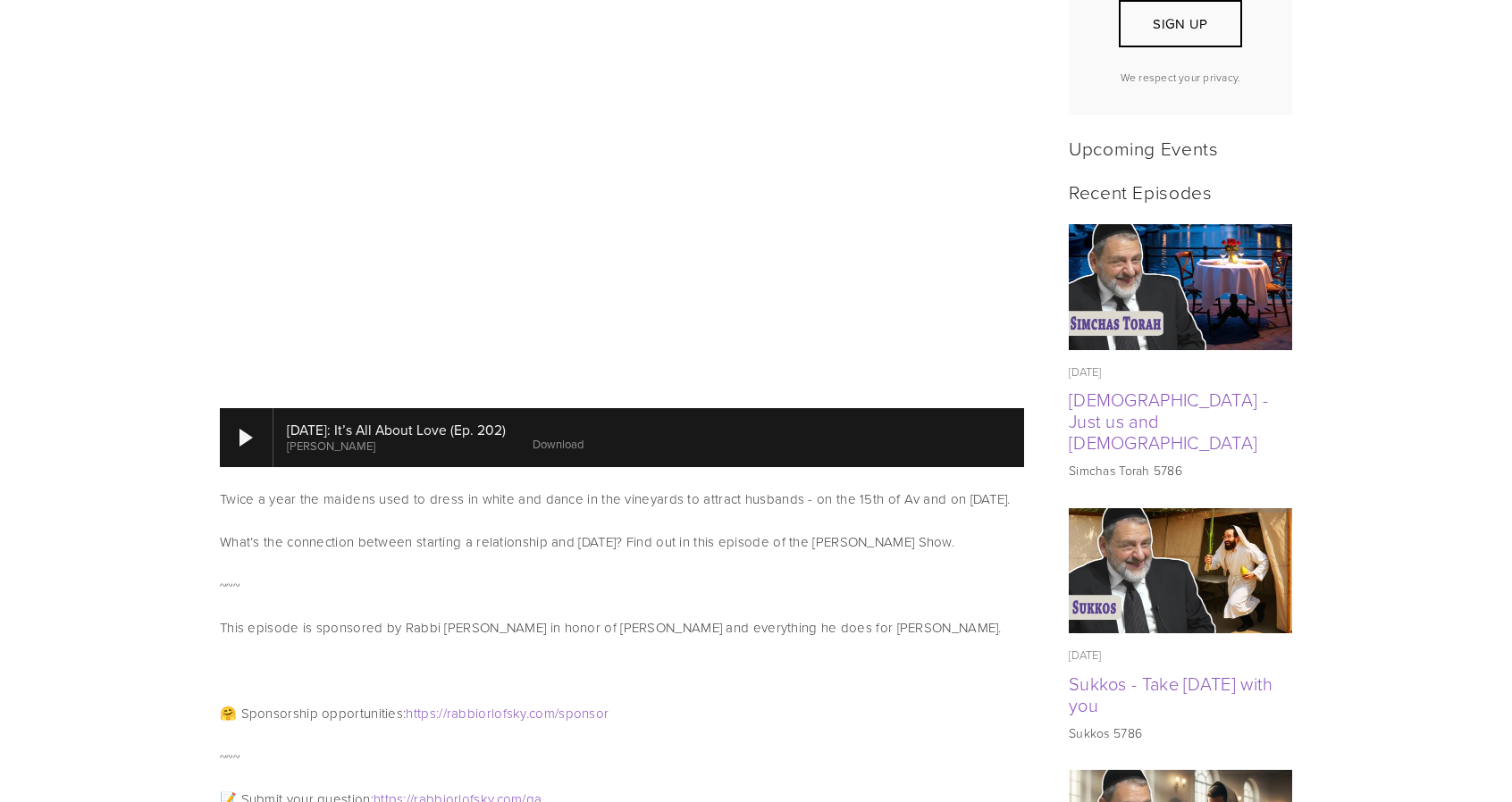
scroll to position [667, 0]
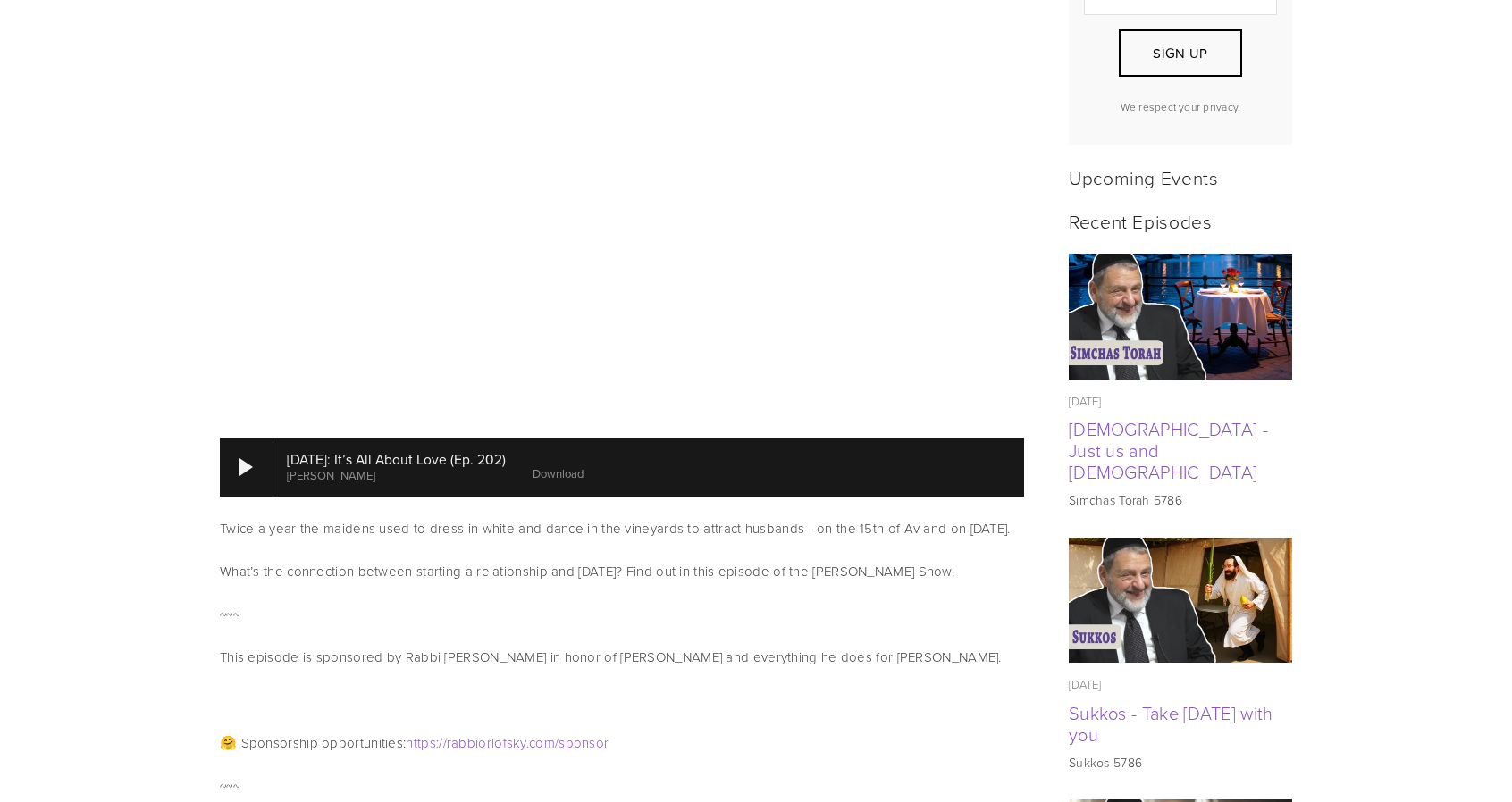
click at [584, 465] on link "Download" at bounding box center [558, 474] width 51 height 16
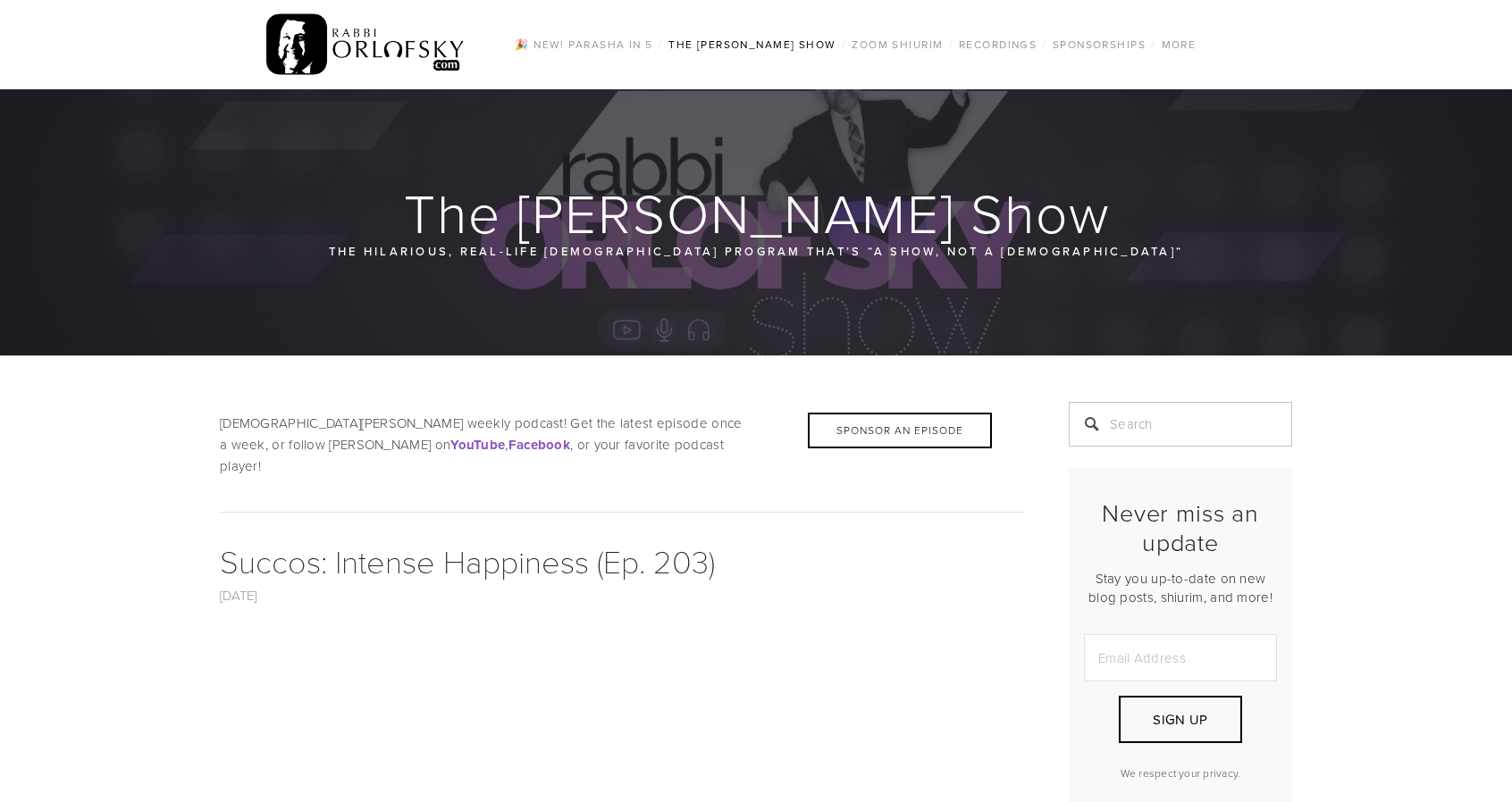
scroll to position [367, 0]
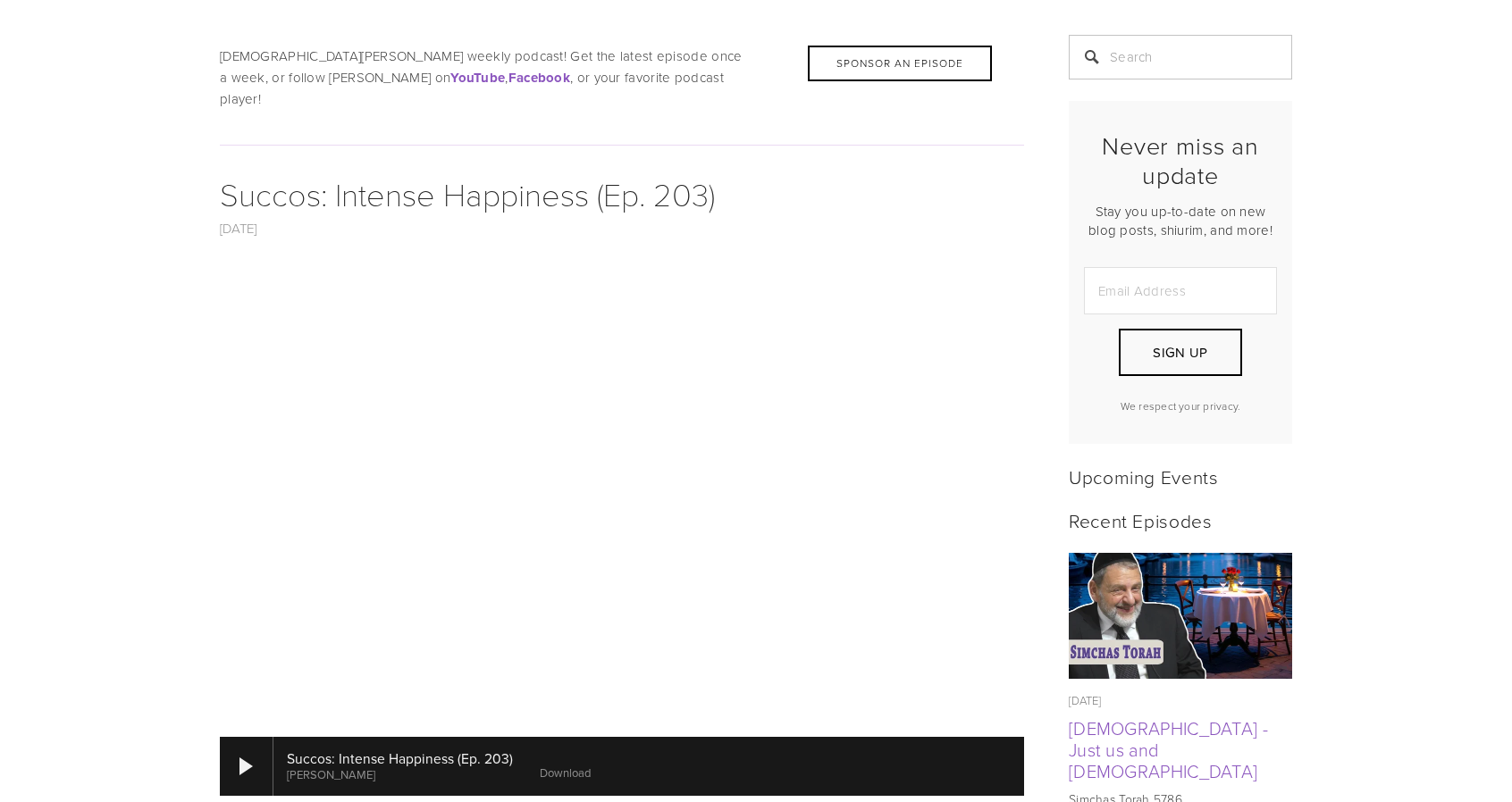
click at [555, 765] on link "Download" at bounding box center [565, 773] width 51 height 16
